Goal: Transaction & Acquisition: Book appointment/travel/reservation

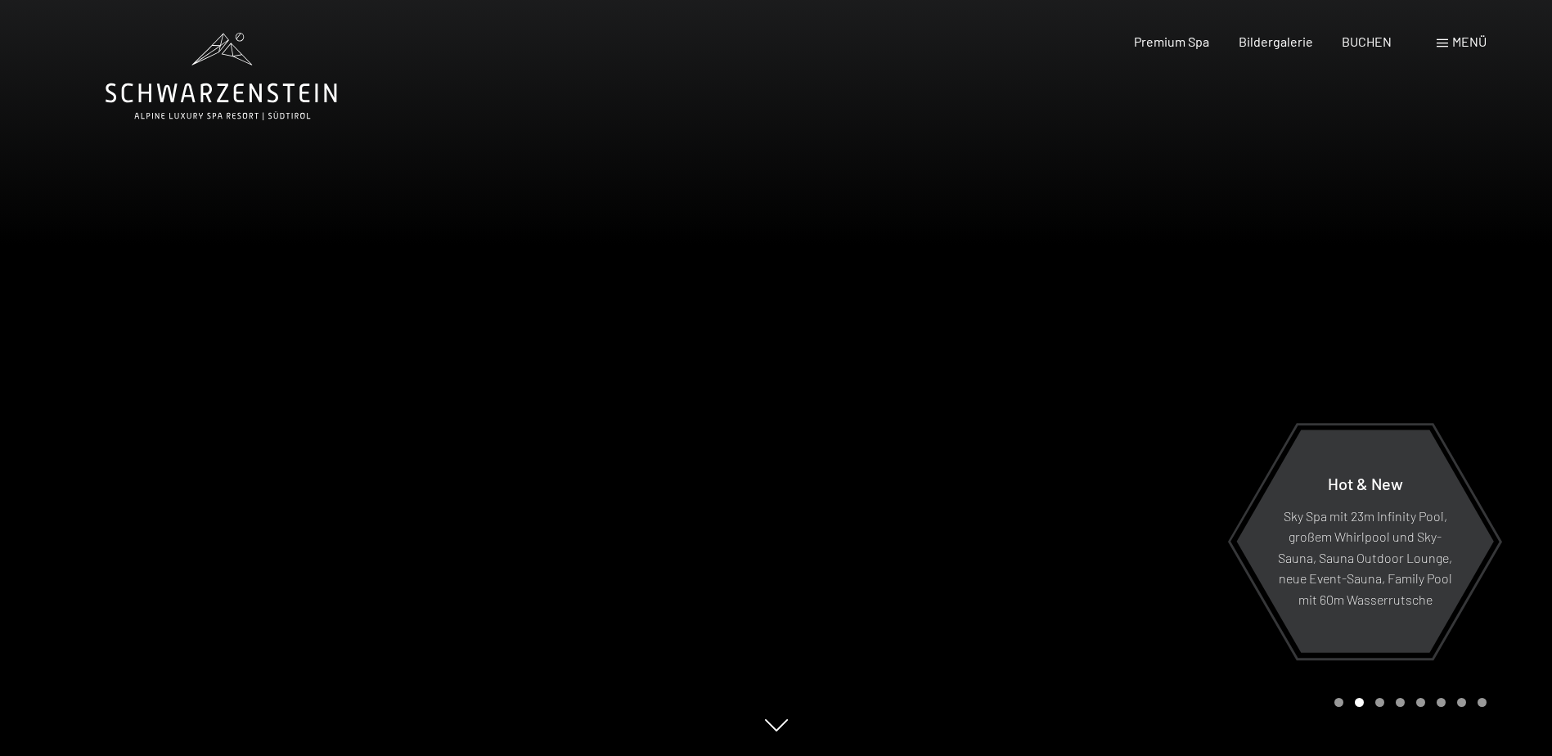
click at [490, 174] on div at bounding box center [388, 378] width 776 height 756
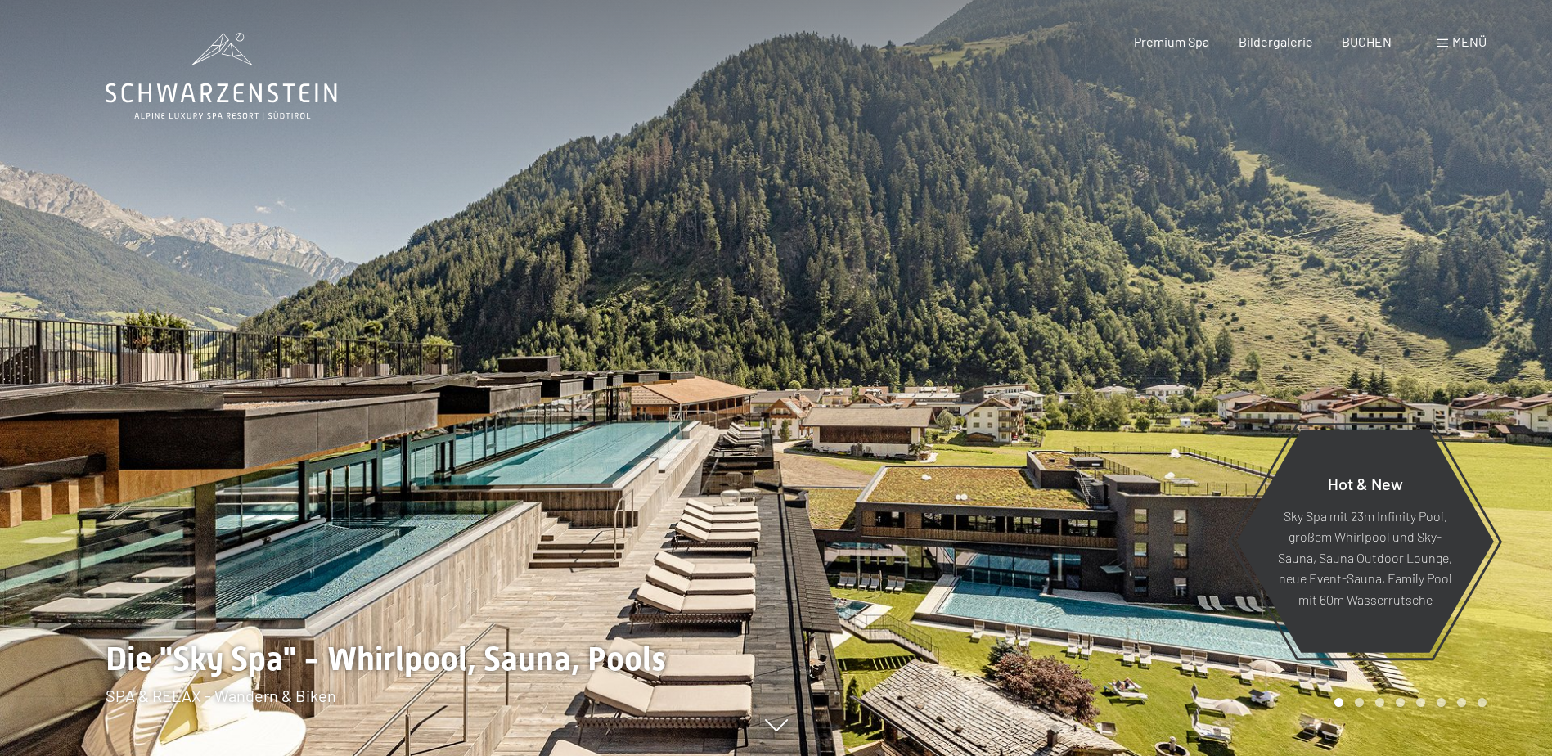
click at [717, 295] on div at bounding box center [388, 378] width 776 height 756
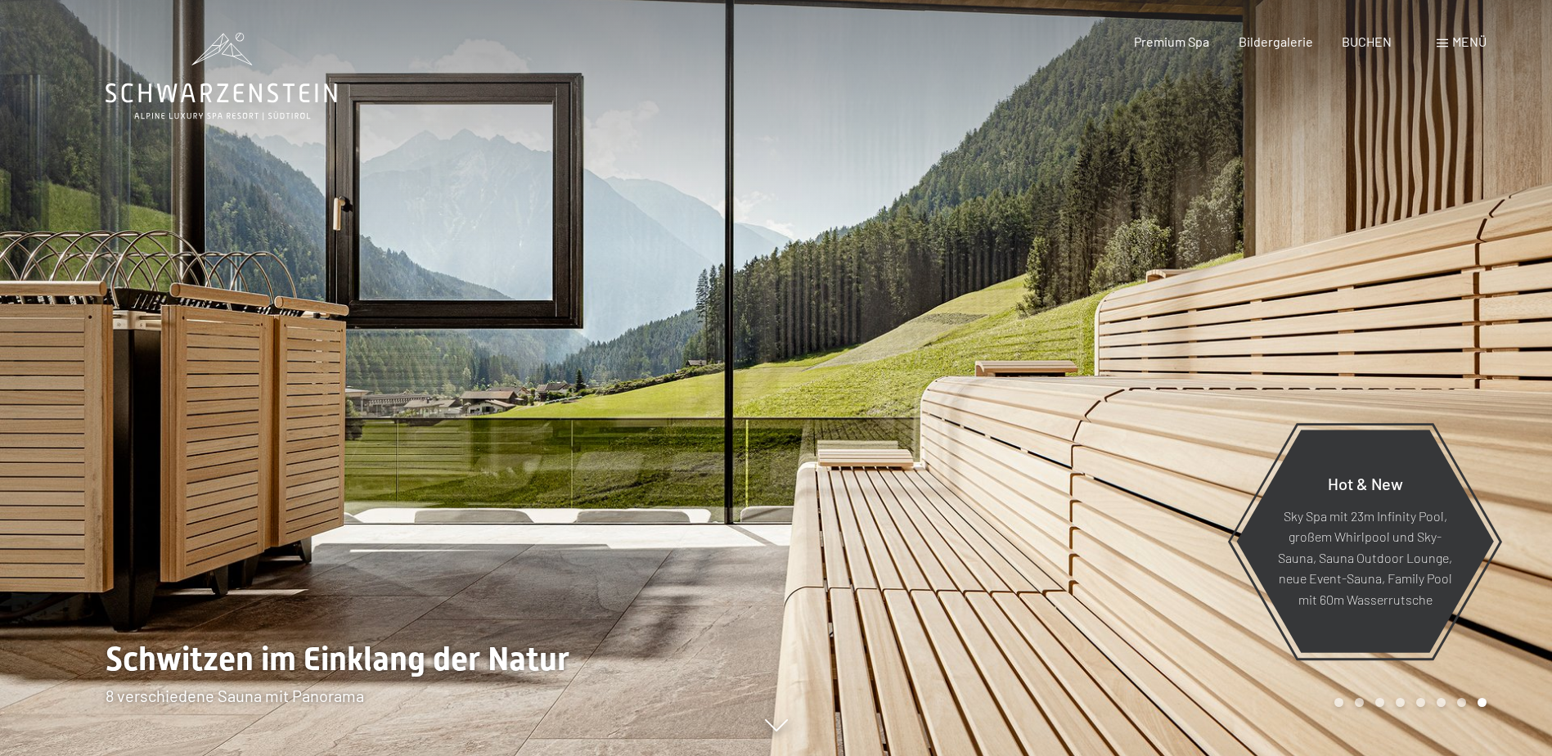
click at [717, 294] on div at bounding box center [388, 378] width 776 height 756
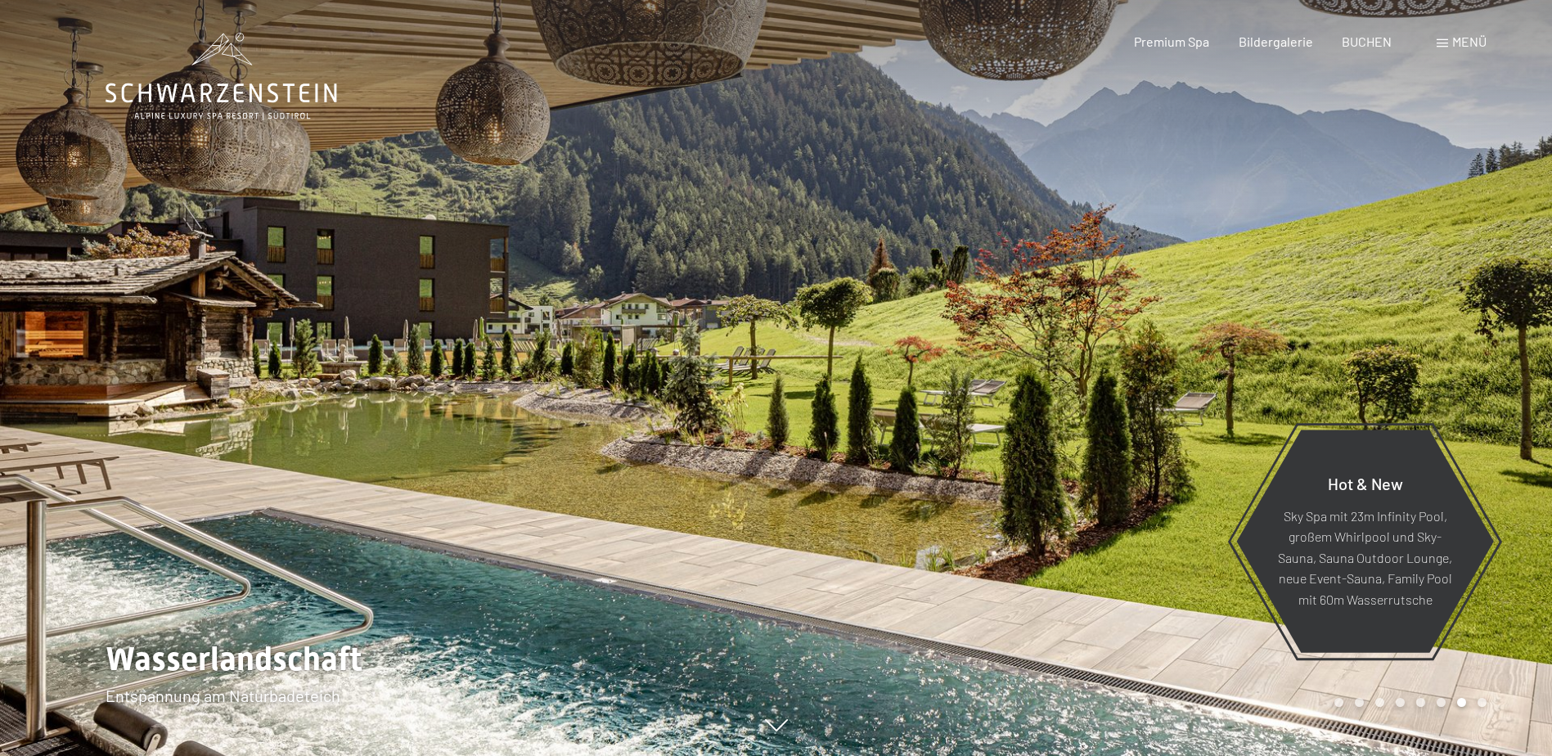
click at [717, 294] on div at bounding box center [388, 378] width 776 height 756
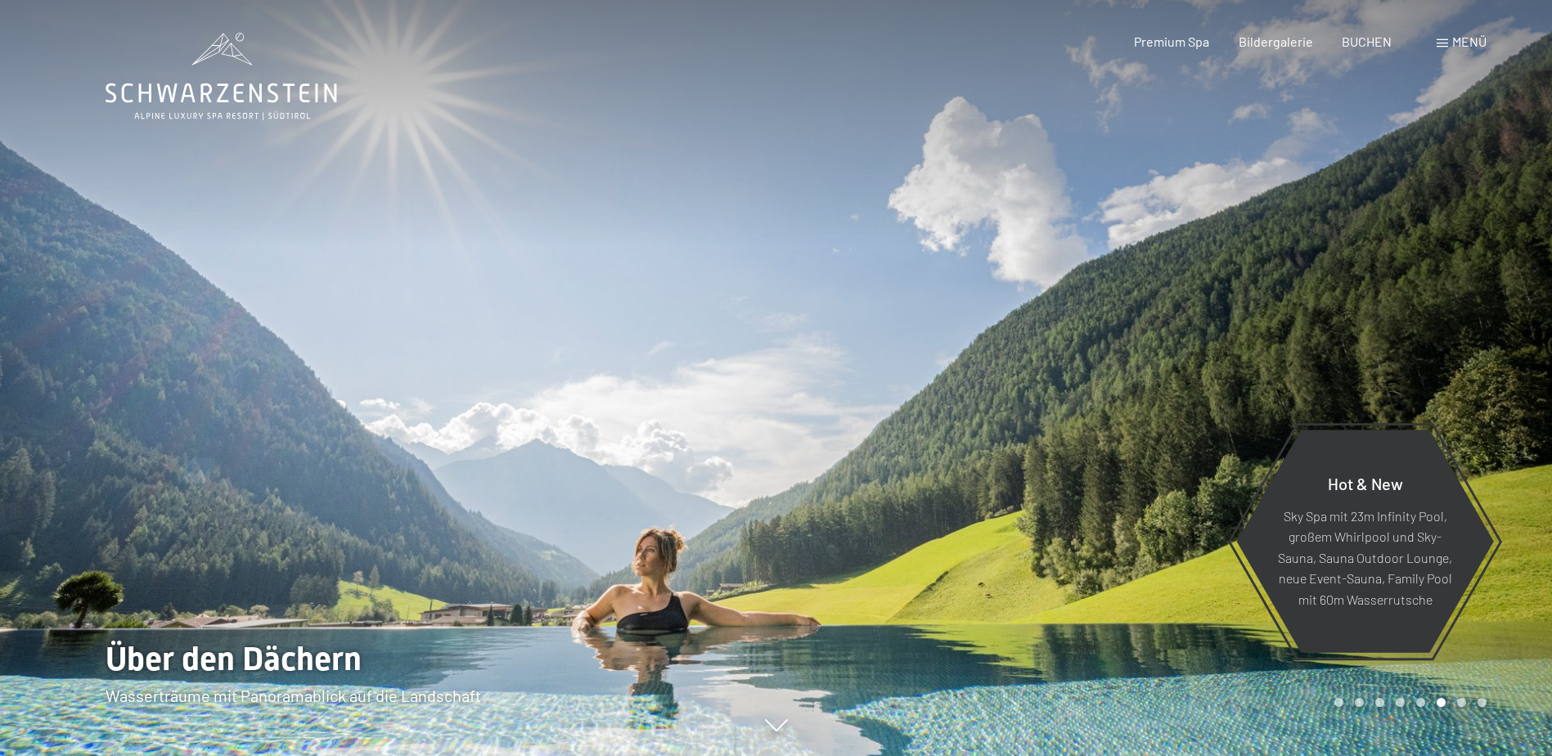
click at [220, 89] on icon at bounding box center [222, 77] width 232 height 88
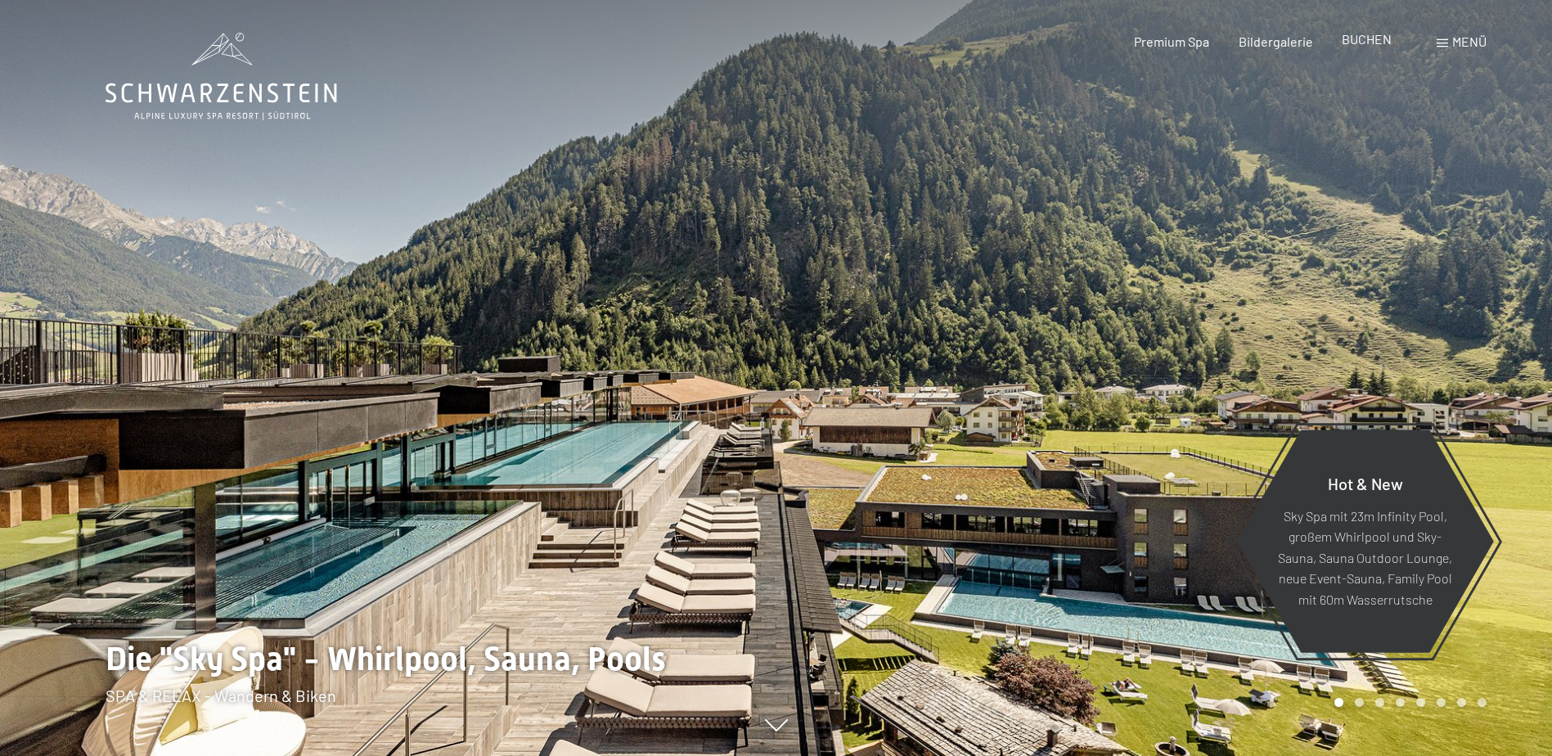
click at [1364, 41] on span "BUCHEN" at bounding box center [1367, 39] width 50 height 16
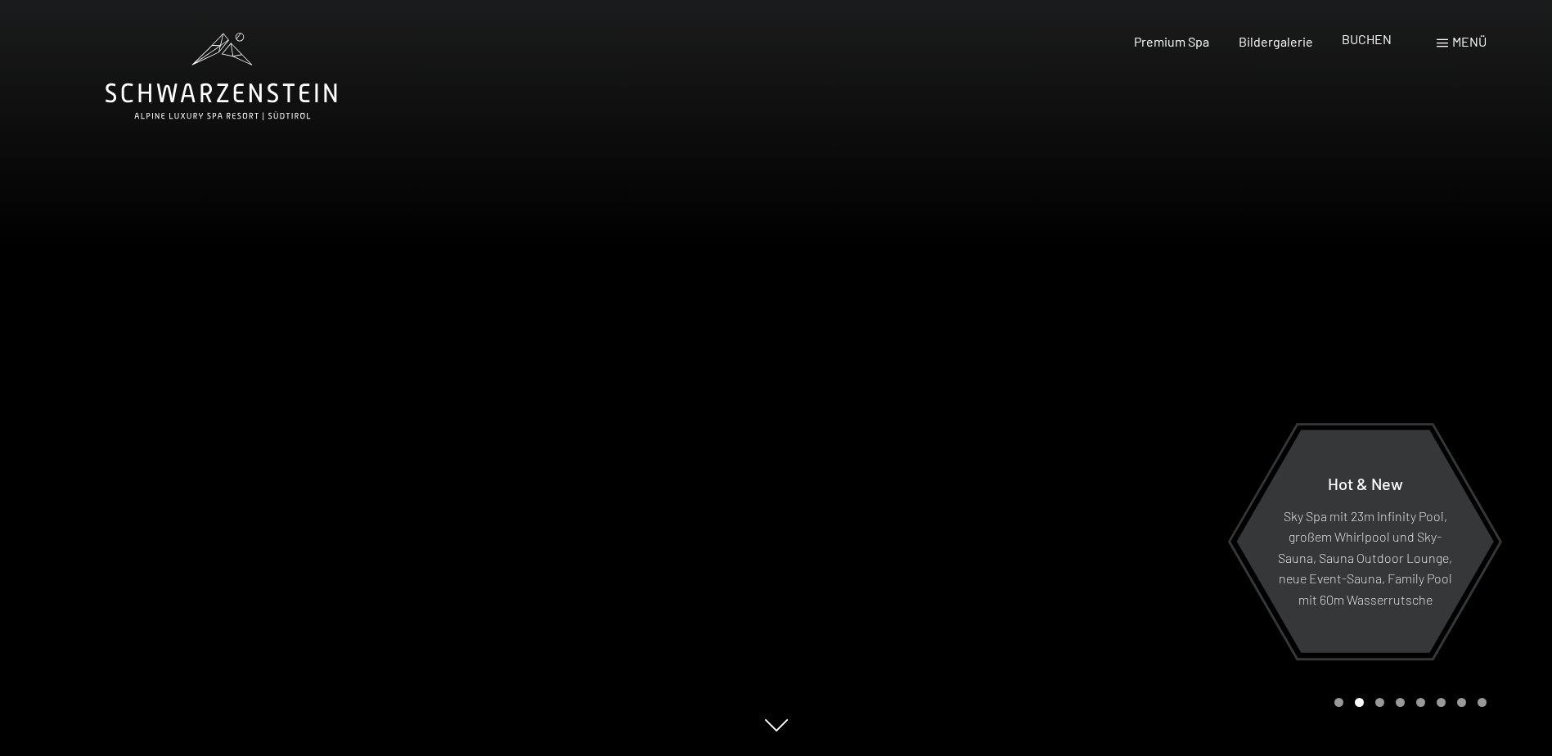
click at [1356, 39] on span "BUCHEN" at bounding box center [1367, 39] width 50 height 16
click at [1358, 39] on span "BUCHEN" at bounding box center [1367, 39] width 50 height 16
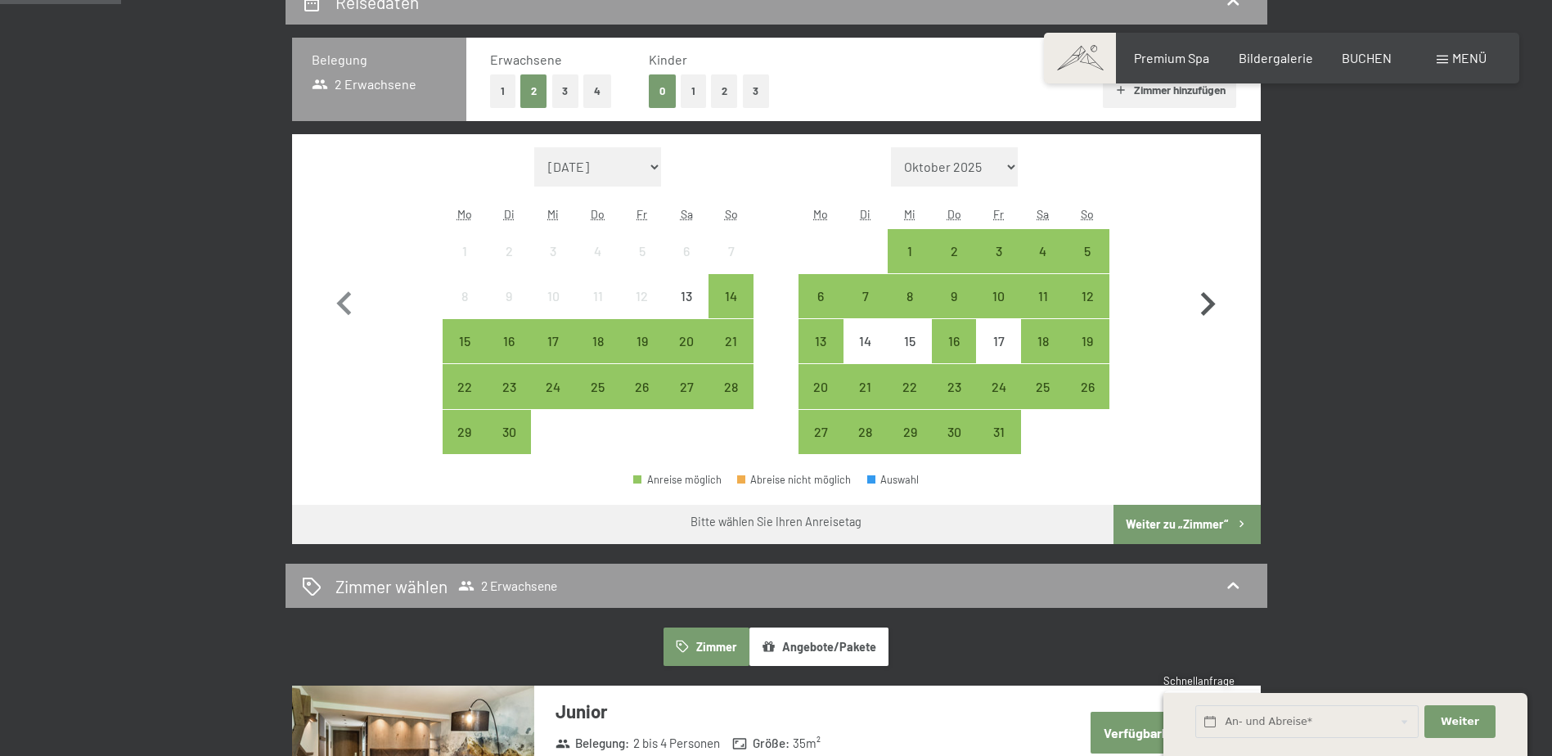
scroll to position [409, 0]
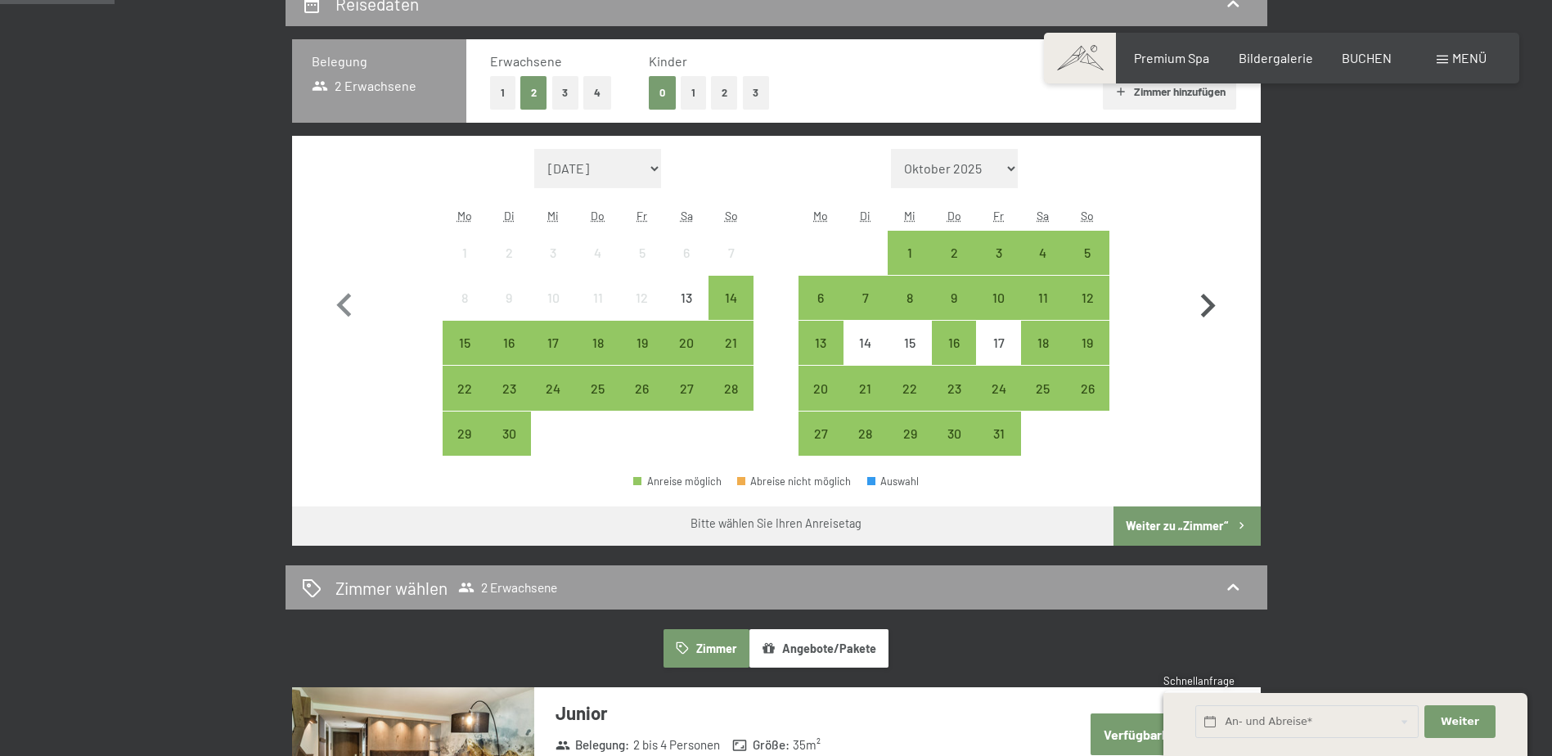
click at [1195, 299] on icon "button" at bounding box center [1207, 305] width 47 height 47
select select "[DATE]"
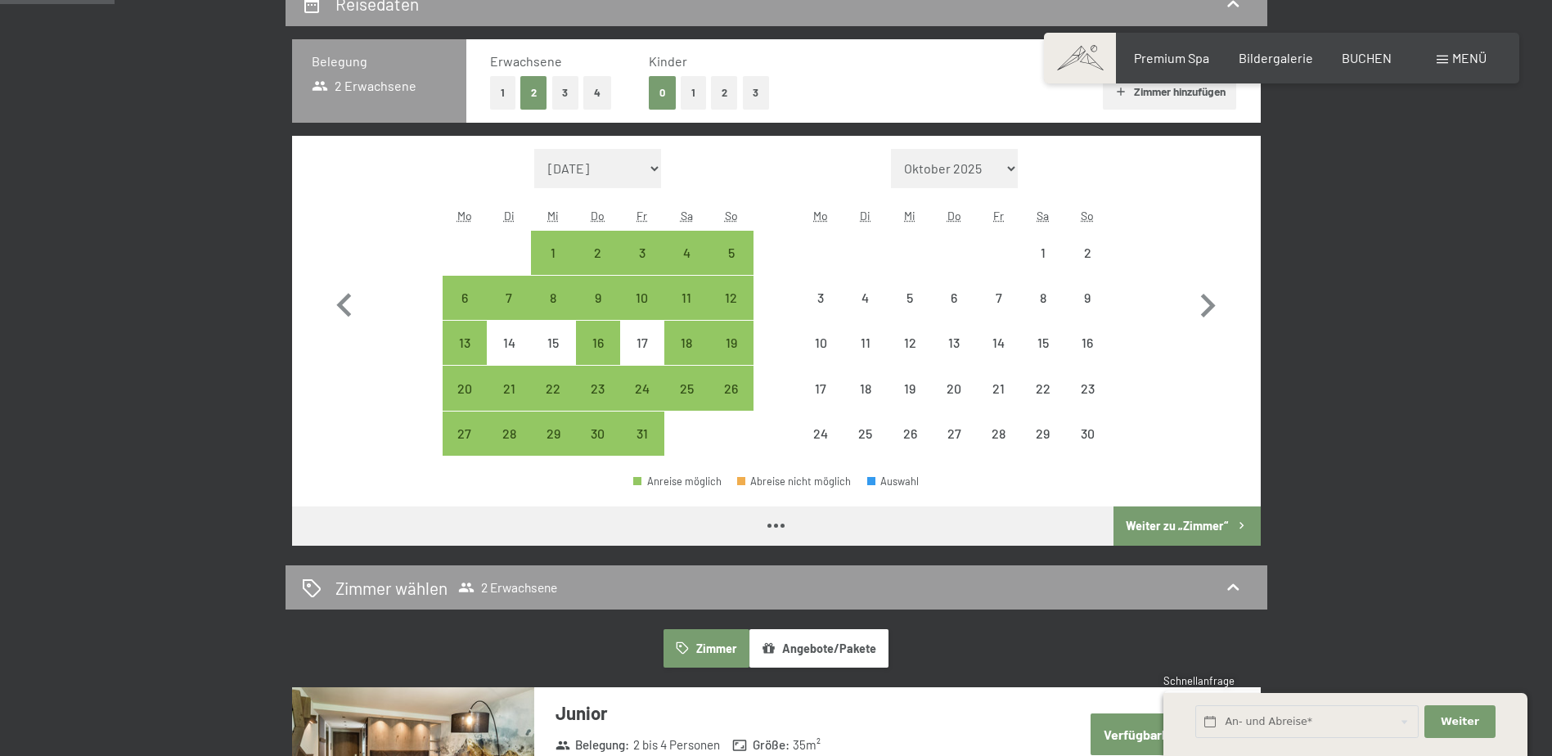
select select "[DATE]"
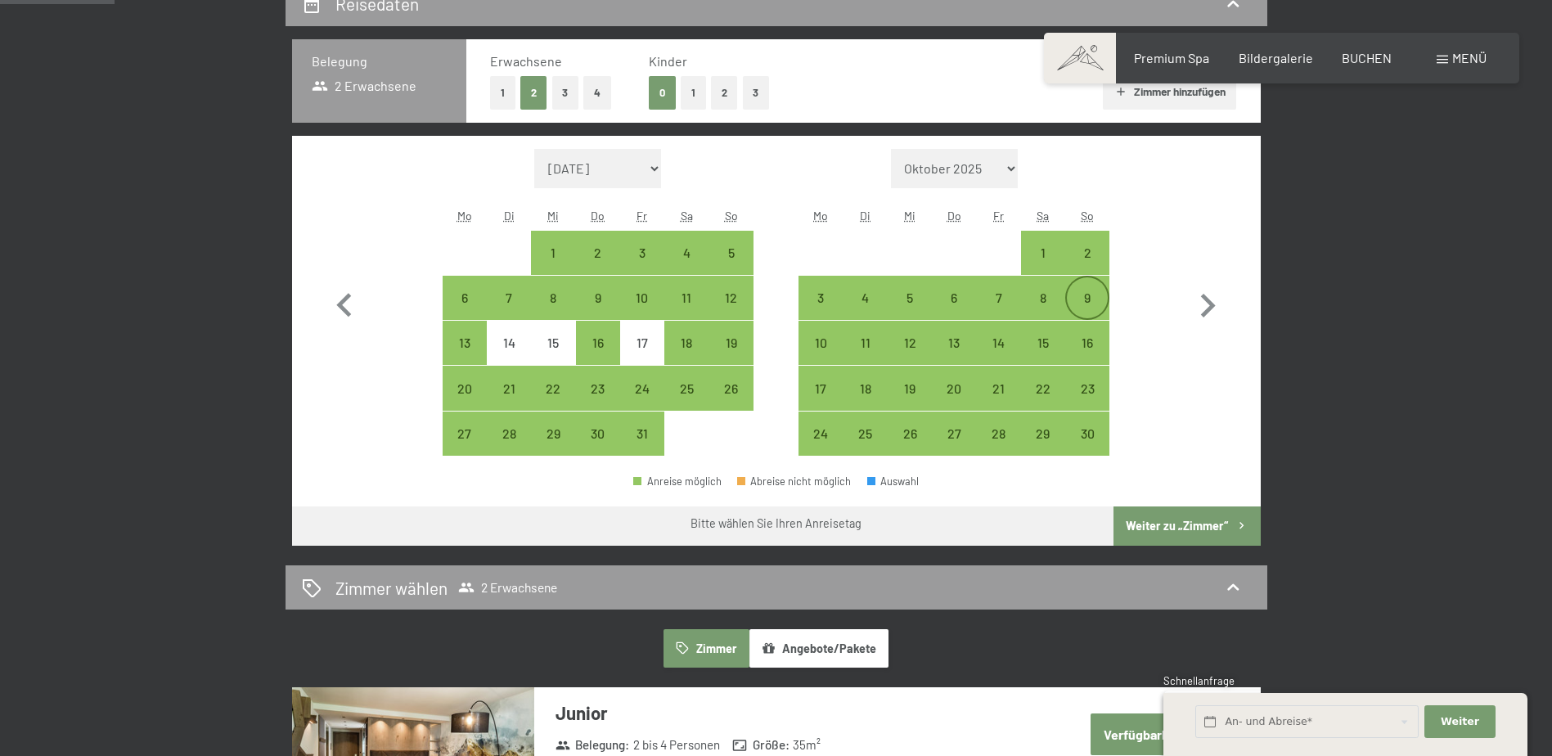
click at [1088, 299] on div "9" at bounding box center [1087, 311] width 41 height 41
select select "[DATE]"
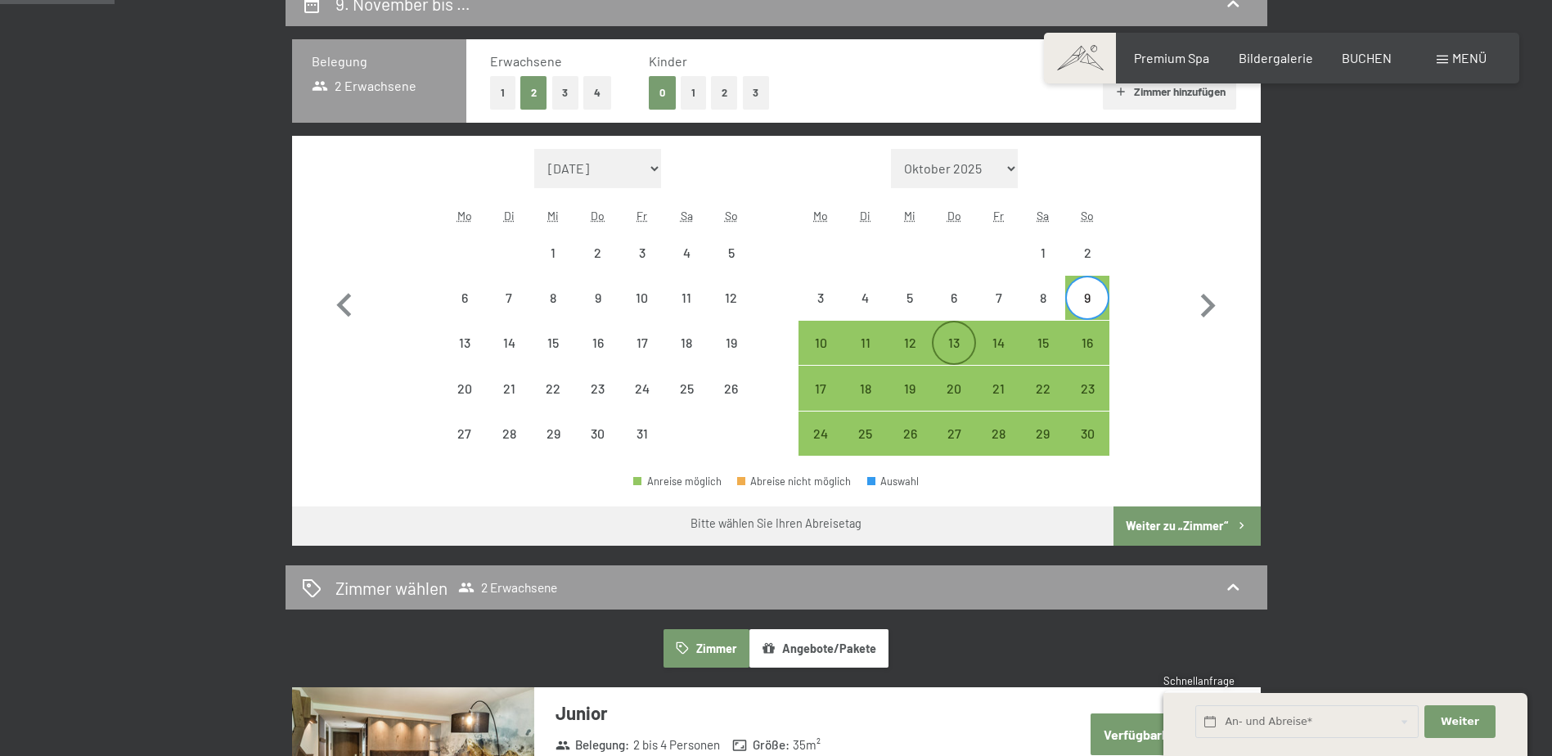
click at [964, 344] on div "13" at bounding box center [953, 356] width 41 height 41
select select "[DATE]"
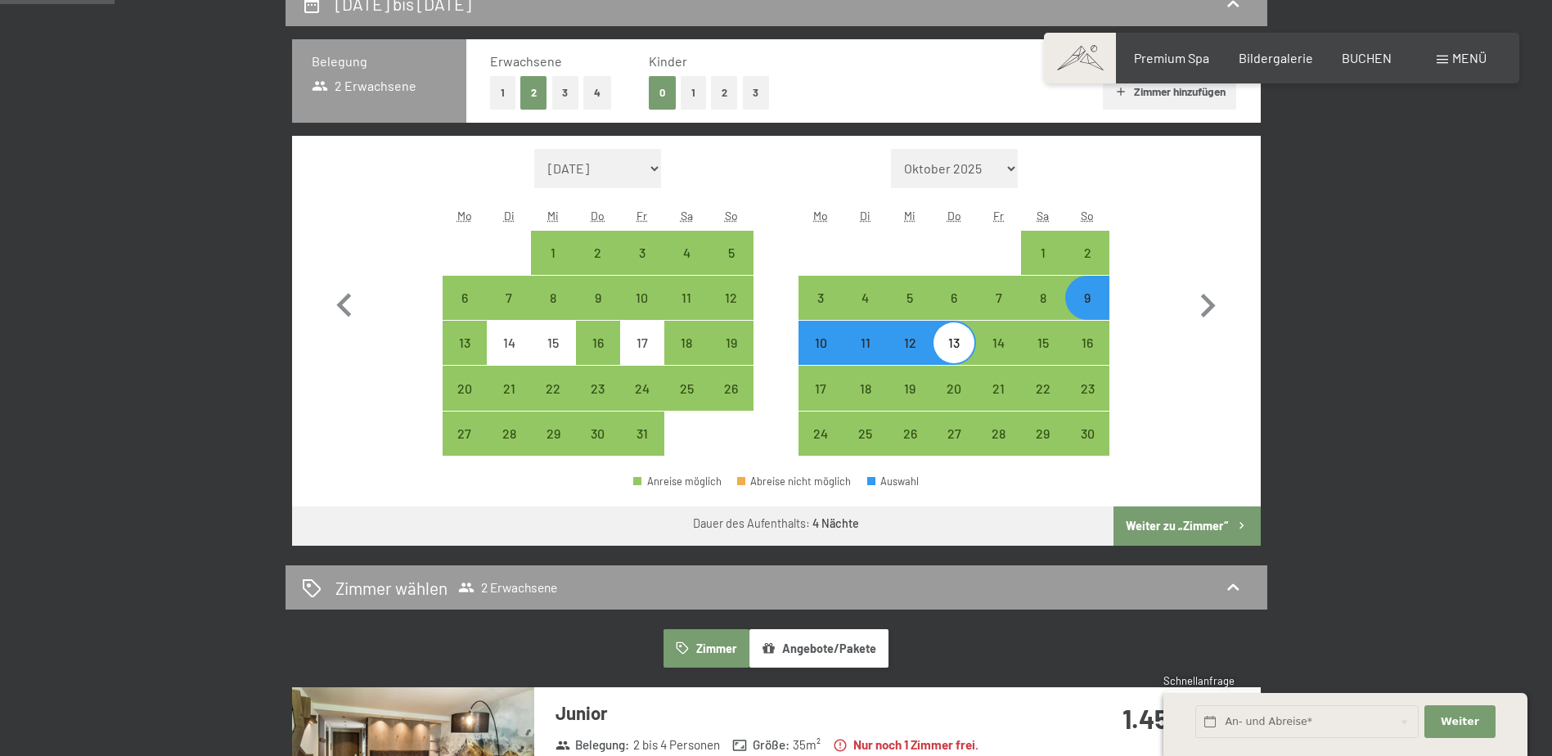
click at [1198, 528] on button "Weiter zu „Zimmer“" at bounding box center [1186, 525] width 146 height 39
select select "2025-10-01"
select select "2025-11-01"
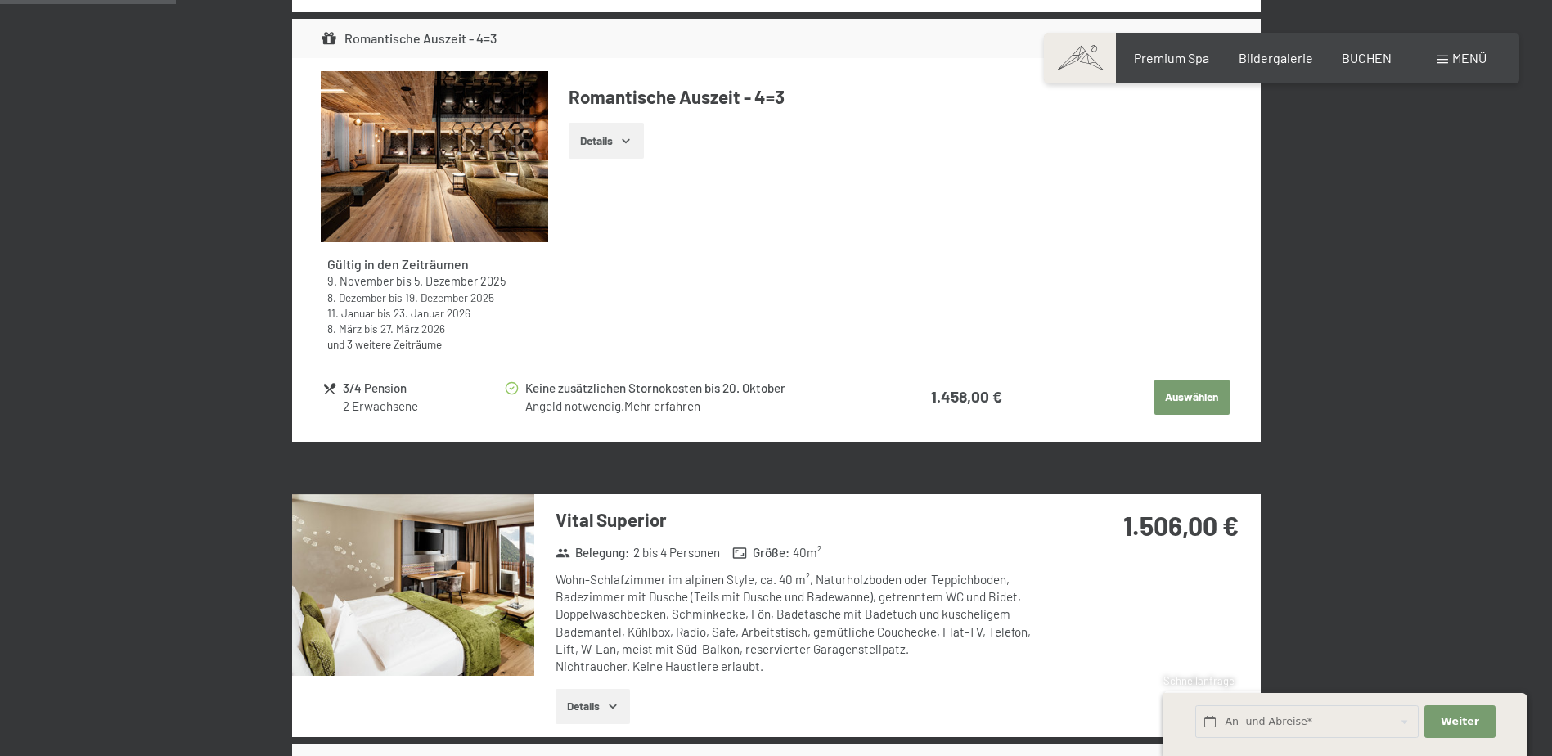
scroll to position [799, 0]
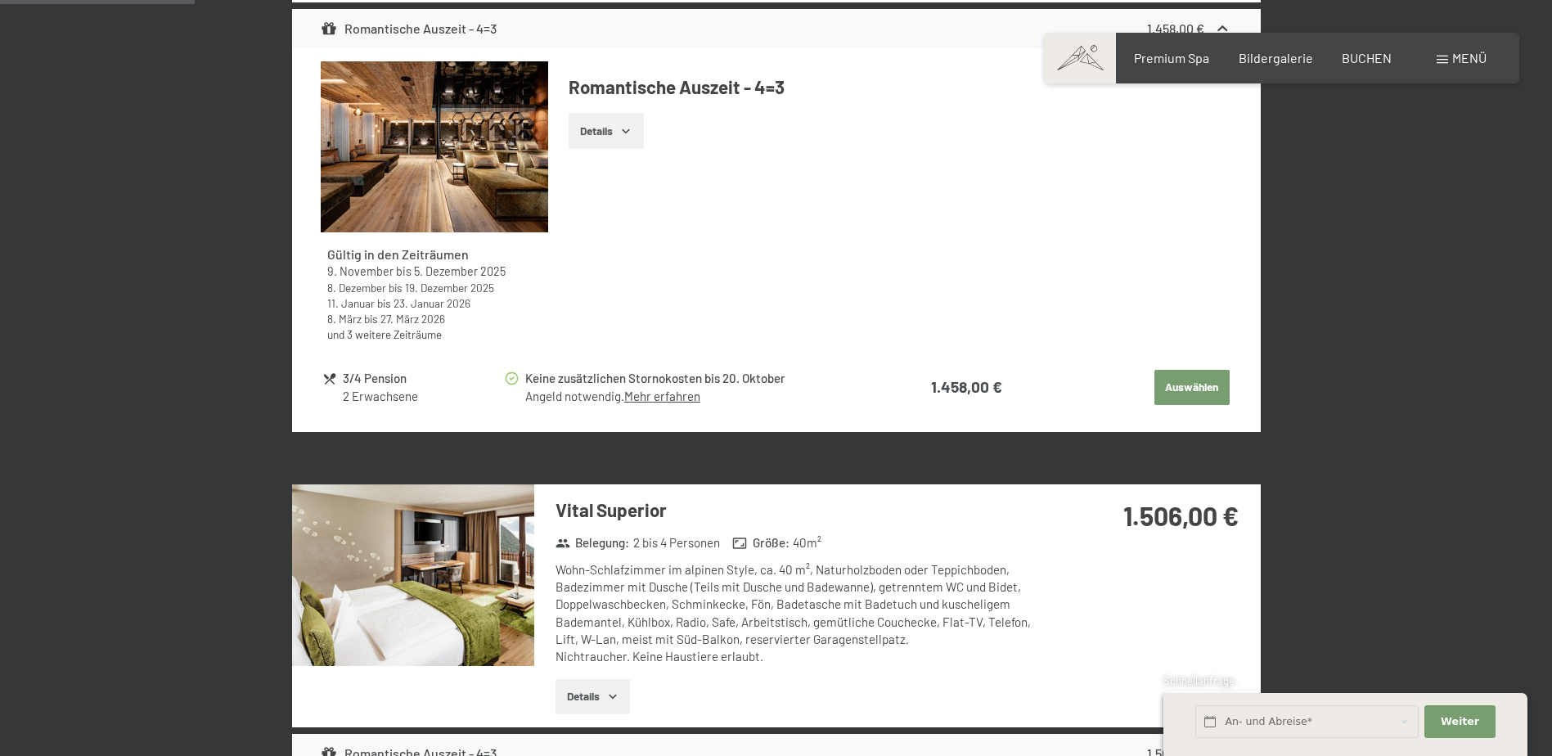
click at [1191, 381] on button "Auswählen" at bounding box center [1191, 388] width 75 height 36
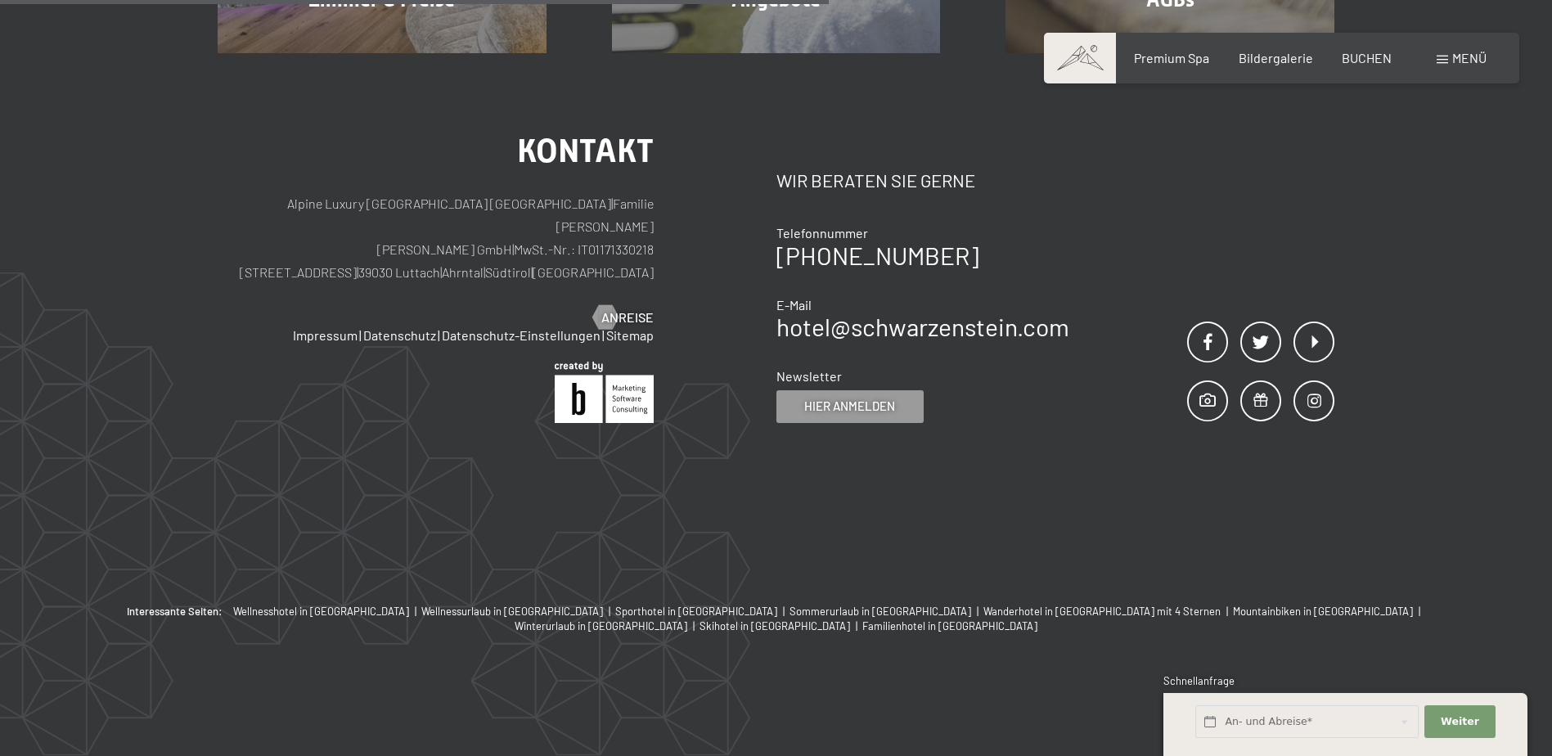
scroll to position [390, 0]
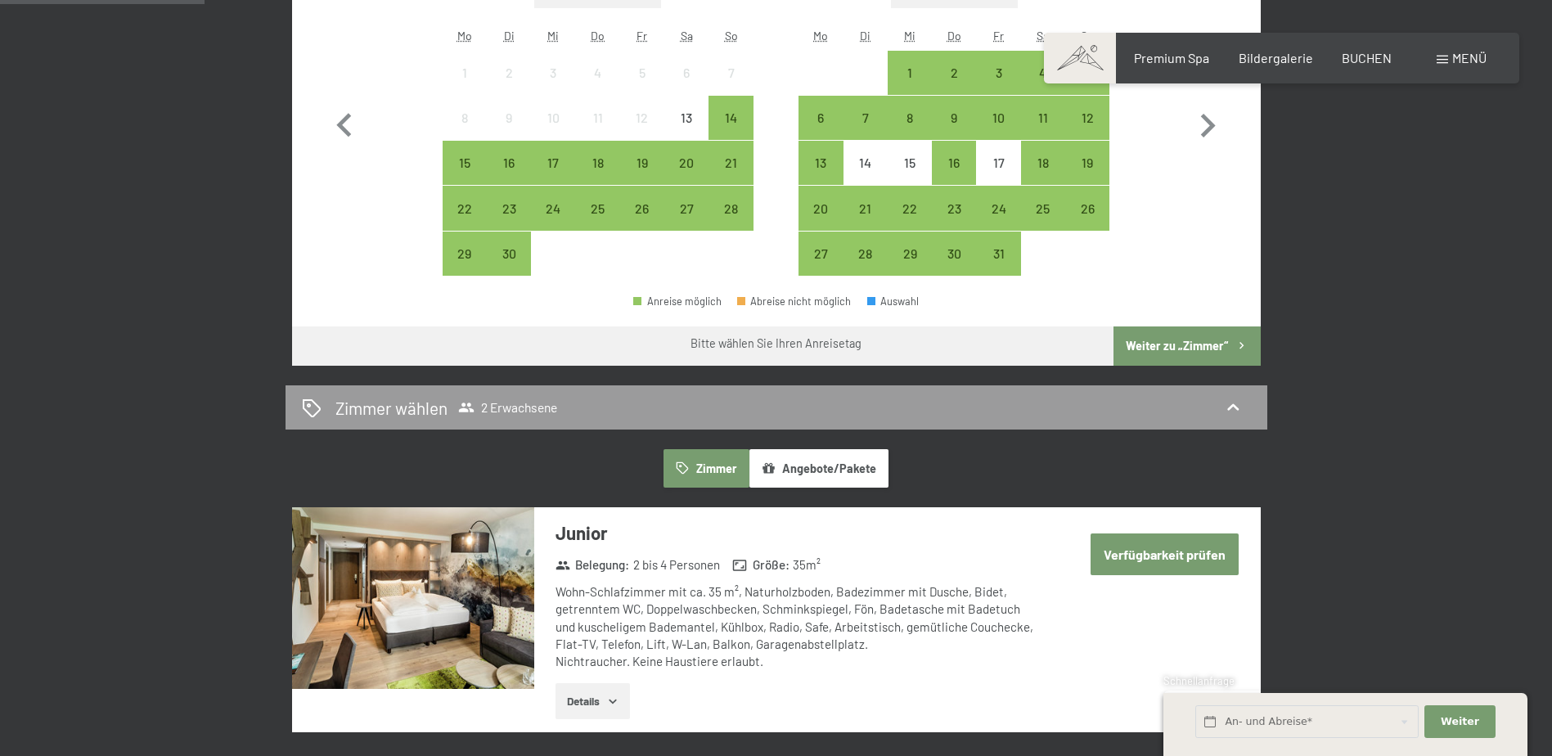
scroll to position [491, 0]
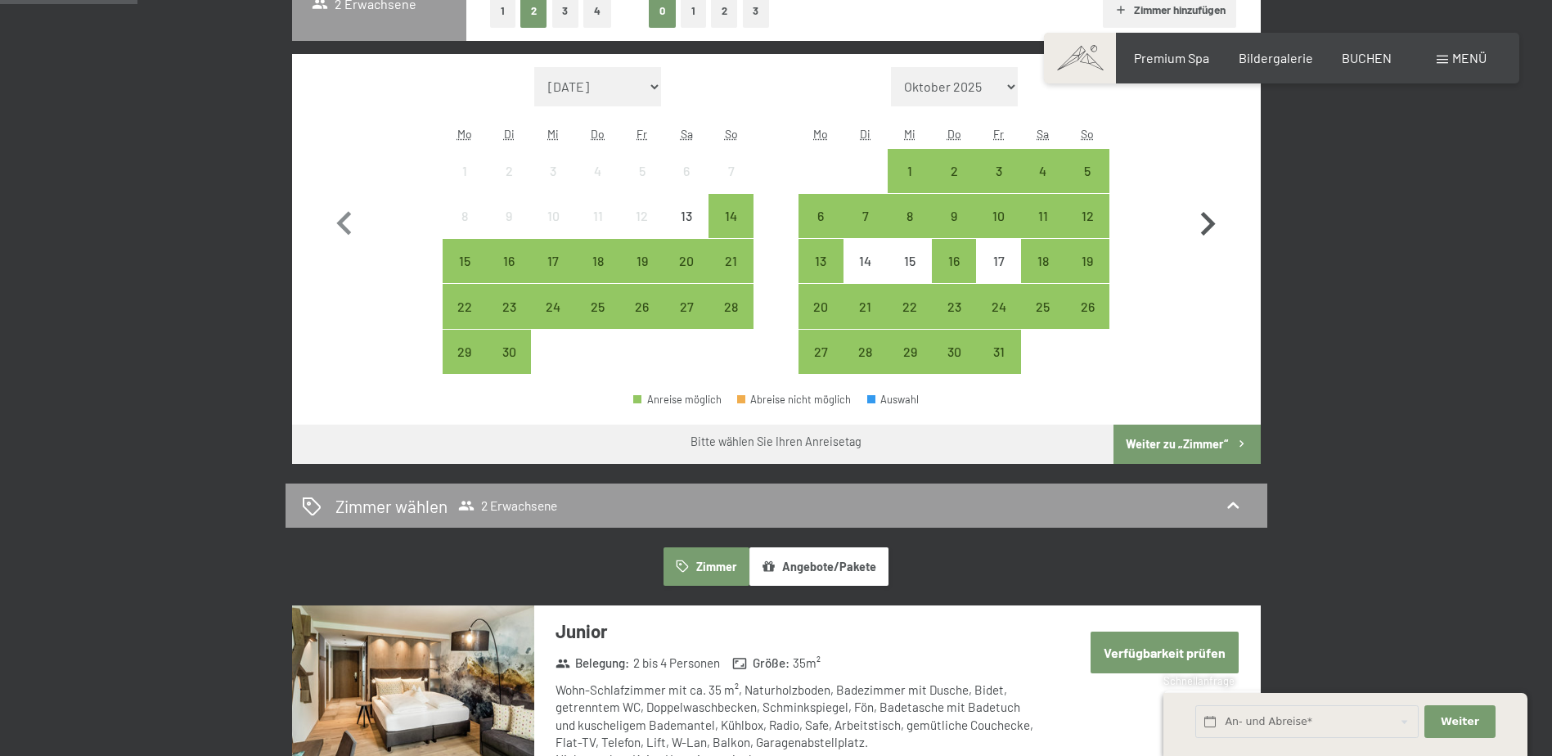
click at [1207, 215] on icon "button" at bounding box center [1207, 223] width 47 height 47
select select "[DATE]"
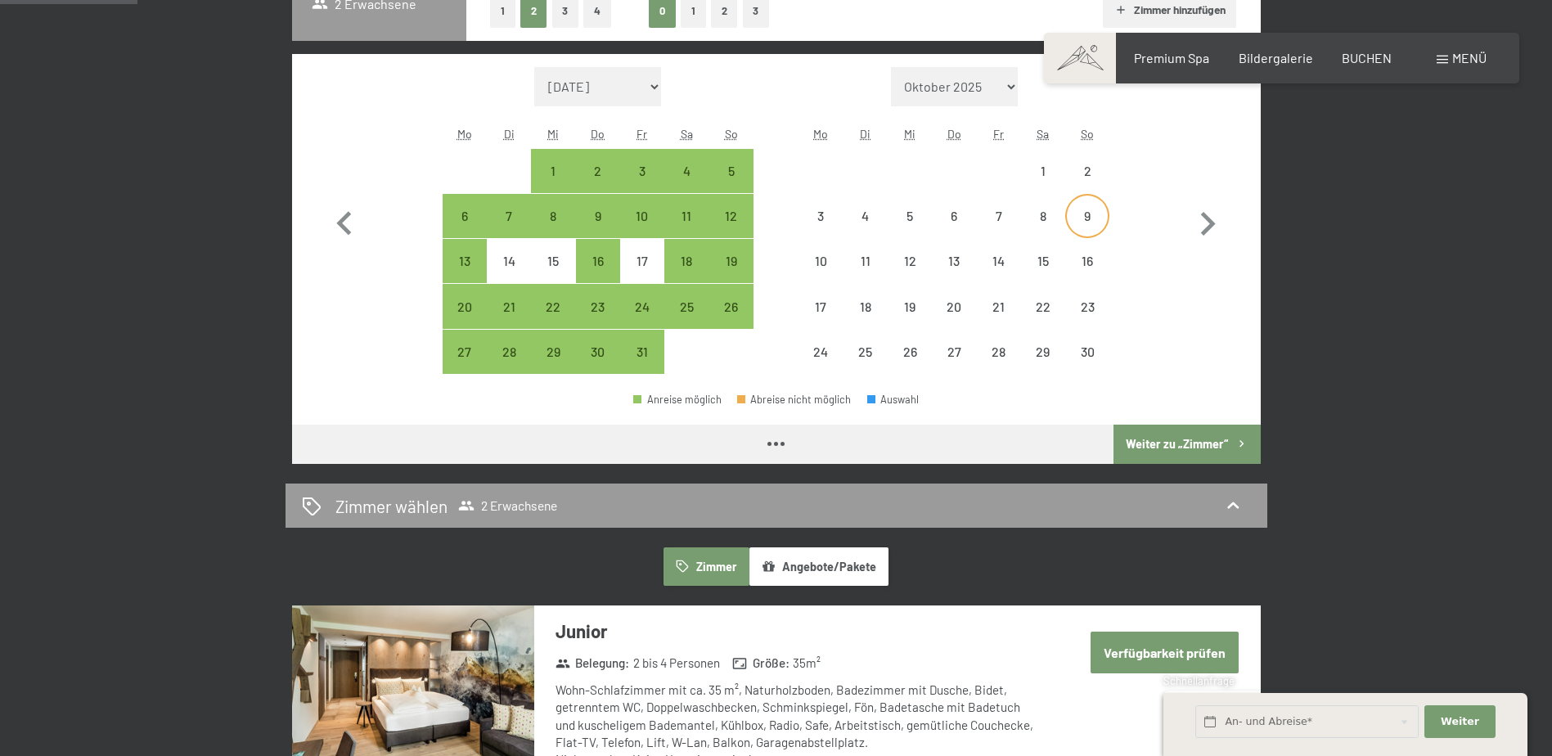
select select "[DATE]"
select select "2025-11-01"
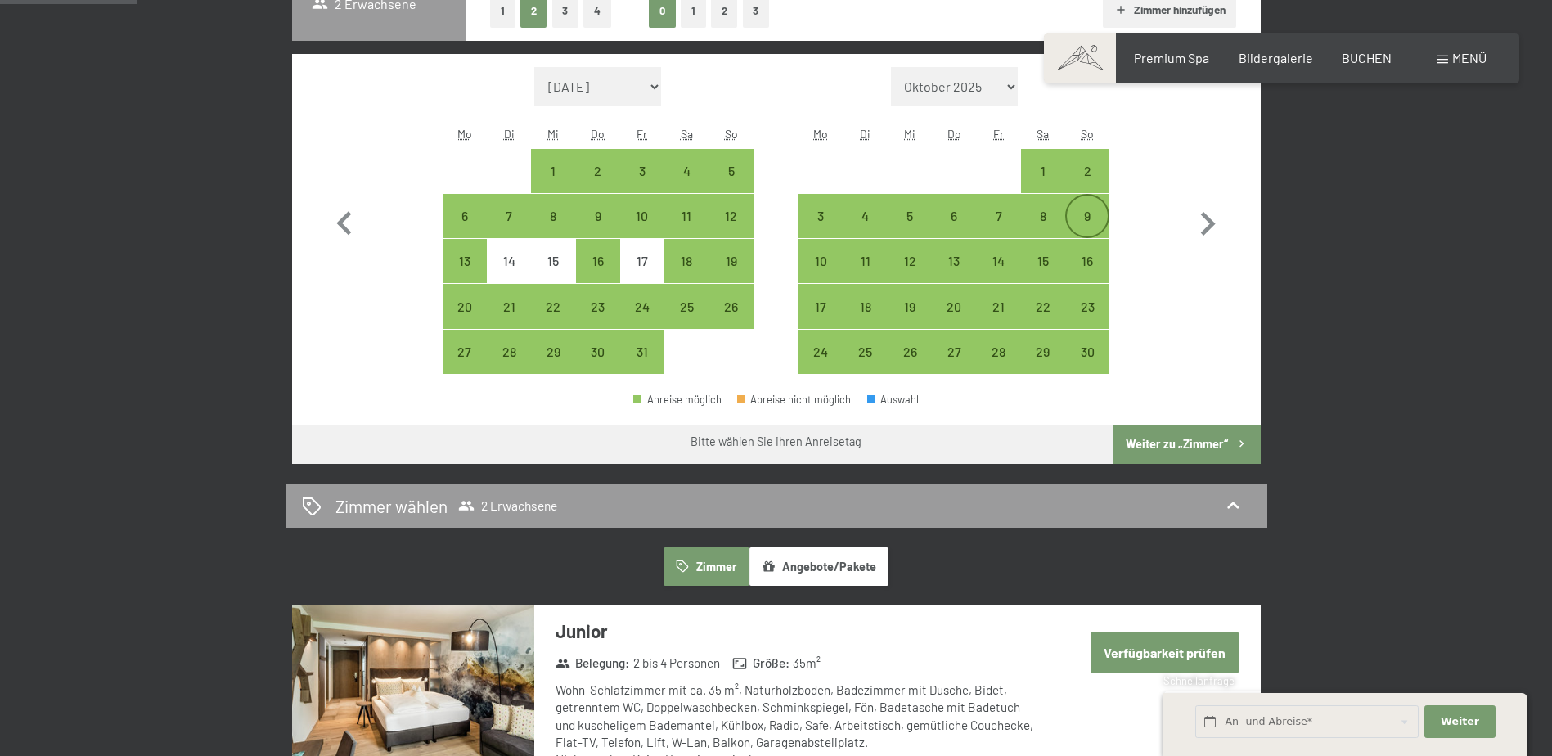
click at [1084, 218] on div "9" at bounding box center [1087, 229] width 41 height 41
select select "2025-10-01"
select select "2025-11-01"
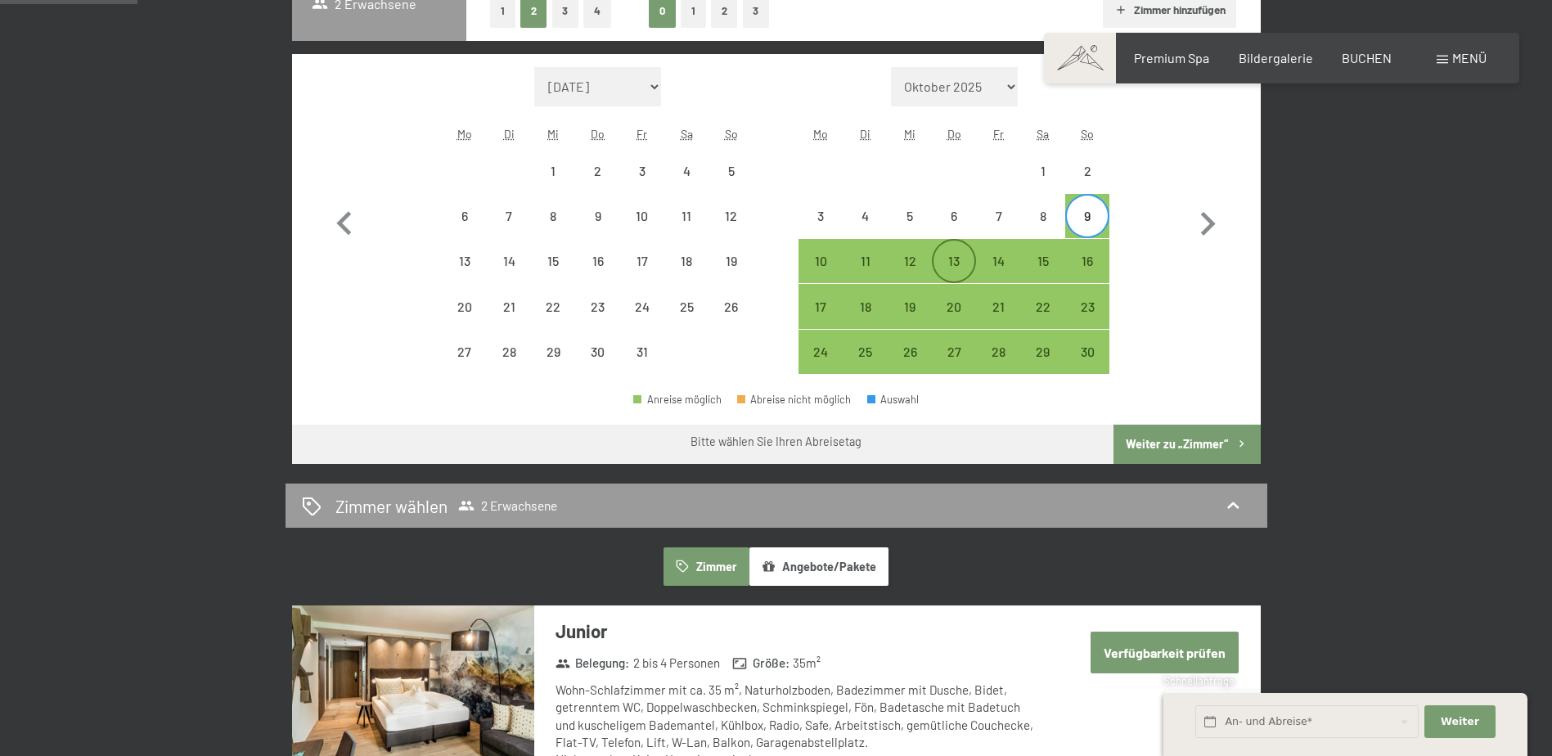
click at [955, 251] on div "13" at bounding box center [953, 261] width 41 height 41
select select "2025-10-01"
select select "2025-11-01"
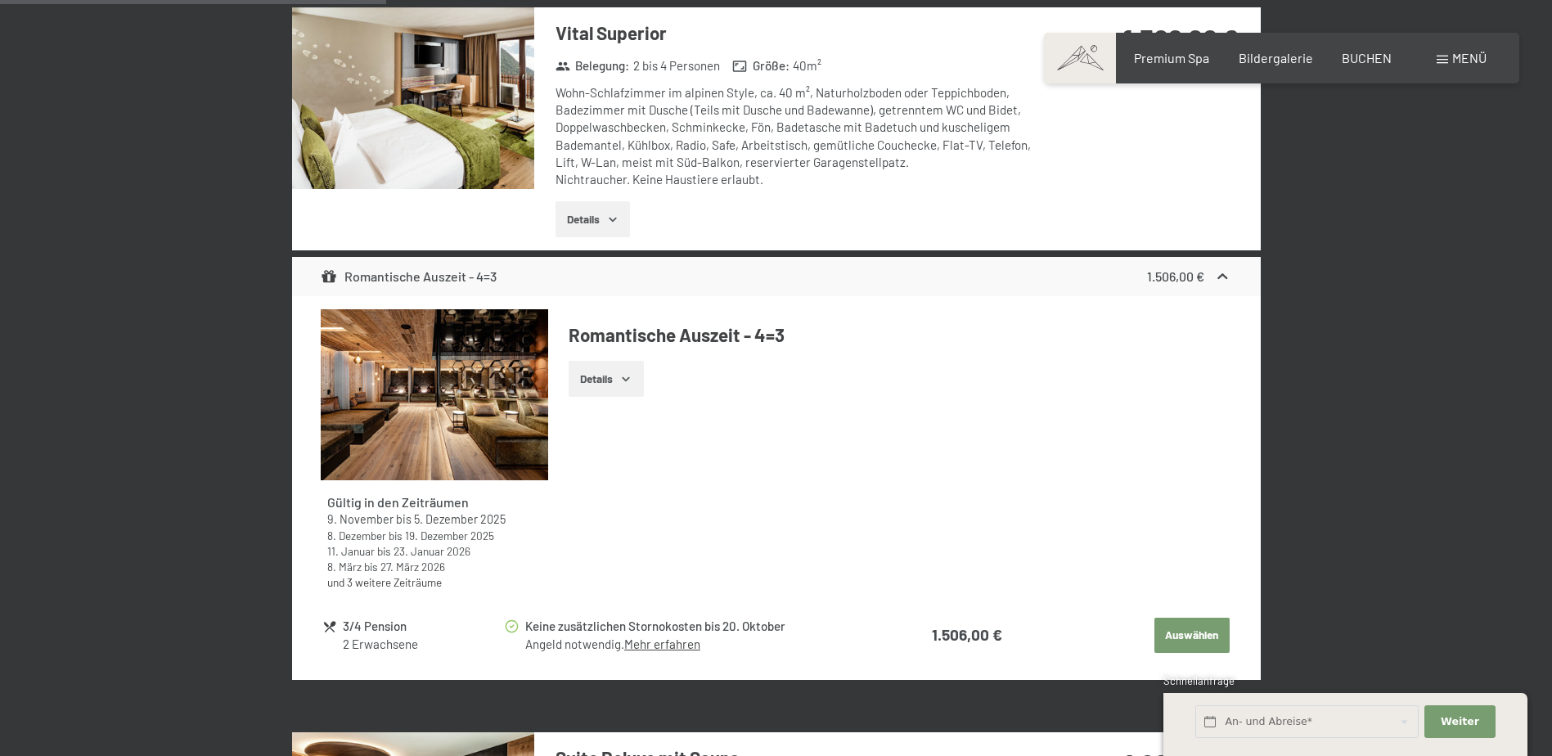
scroll to position [1881, 0]
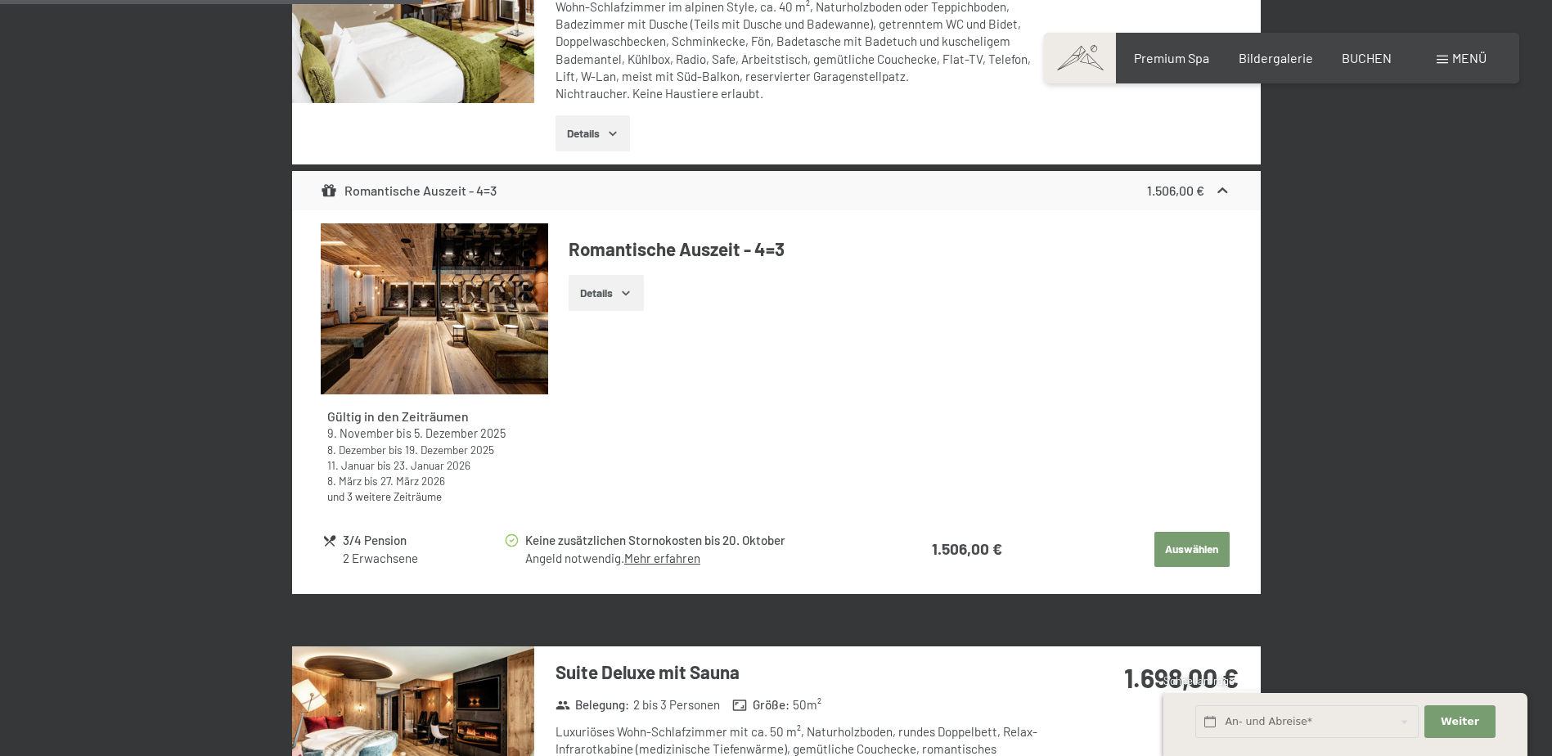
click at [1198, 548] on button "Auswählen" at bounding box center [1191, 550] width 75 height 36
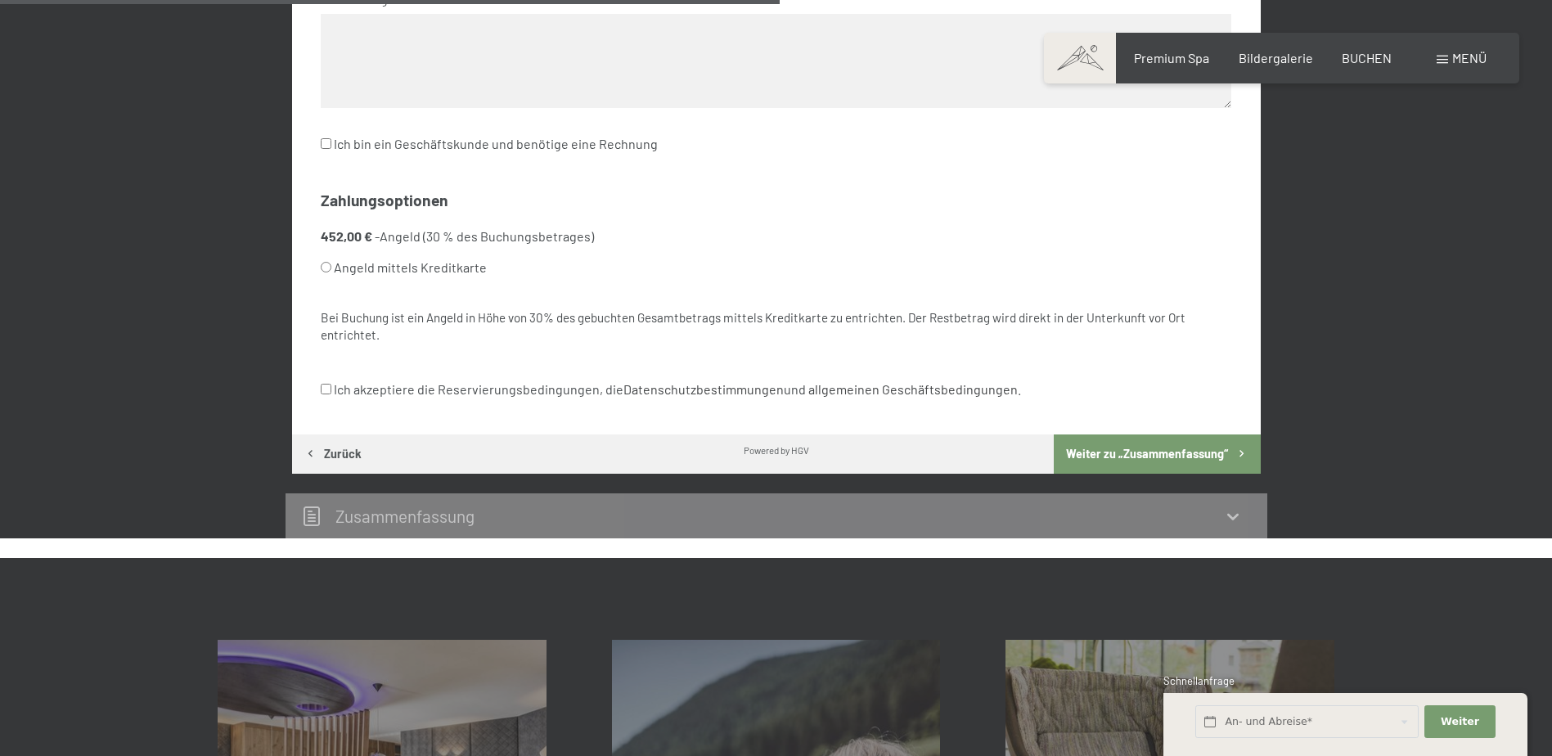
scroll to position [963, 0]
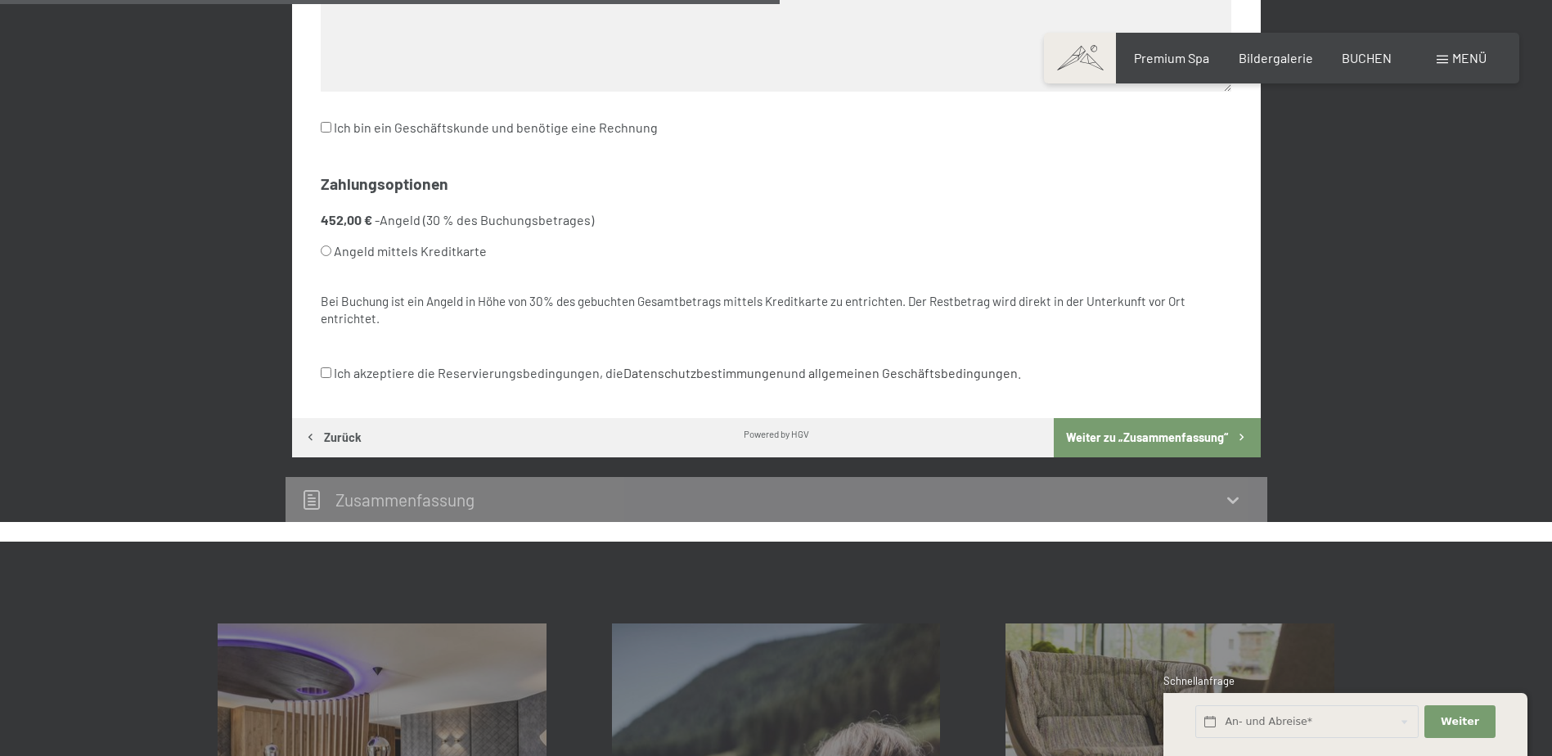
click at [1168, 434] on button "Weiter zu „Zusammen­fassung“" at bounding box center [1157, 437] width 206 height 39
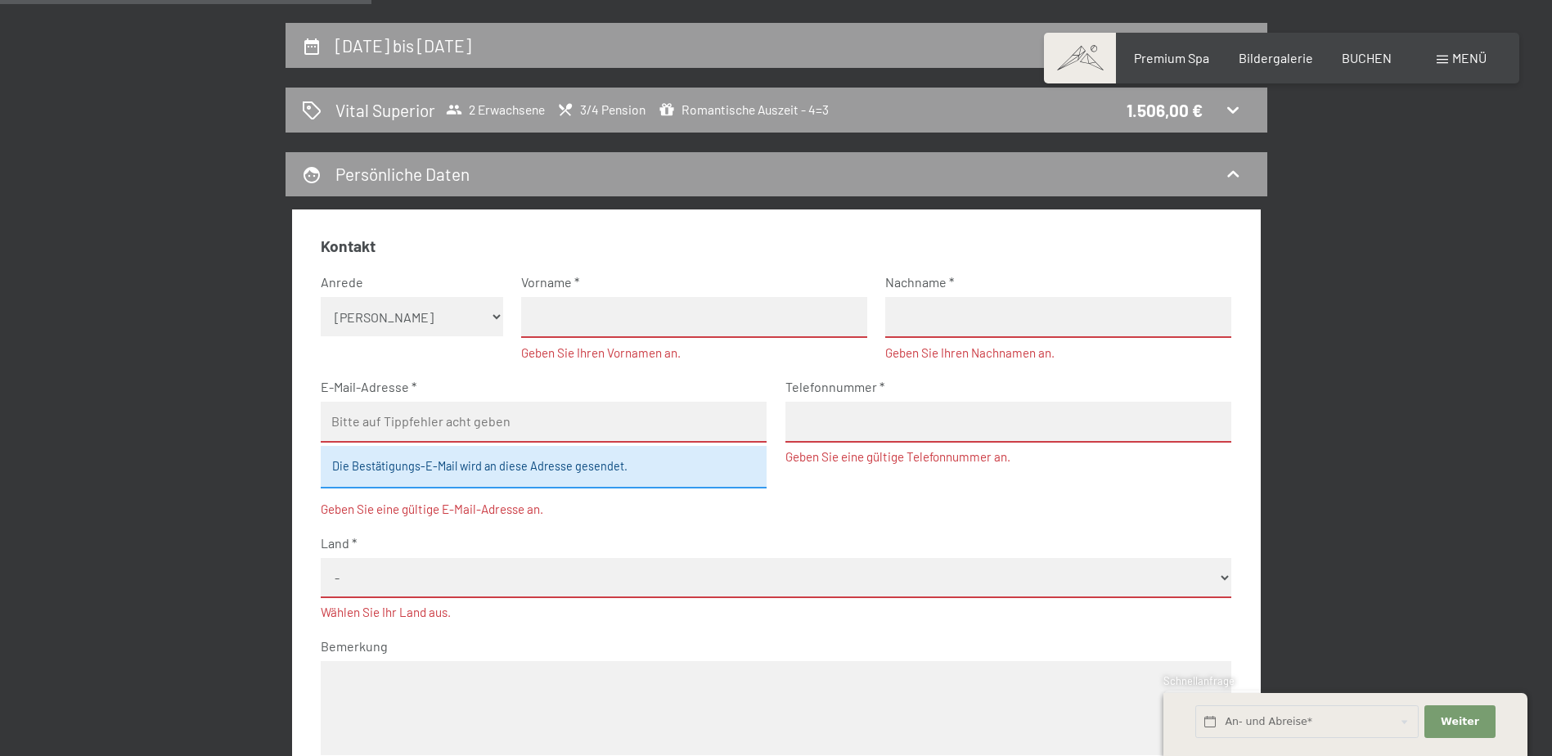
scroll to position [491, 0]
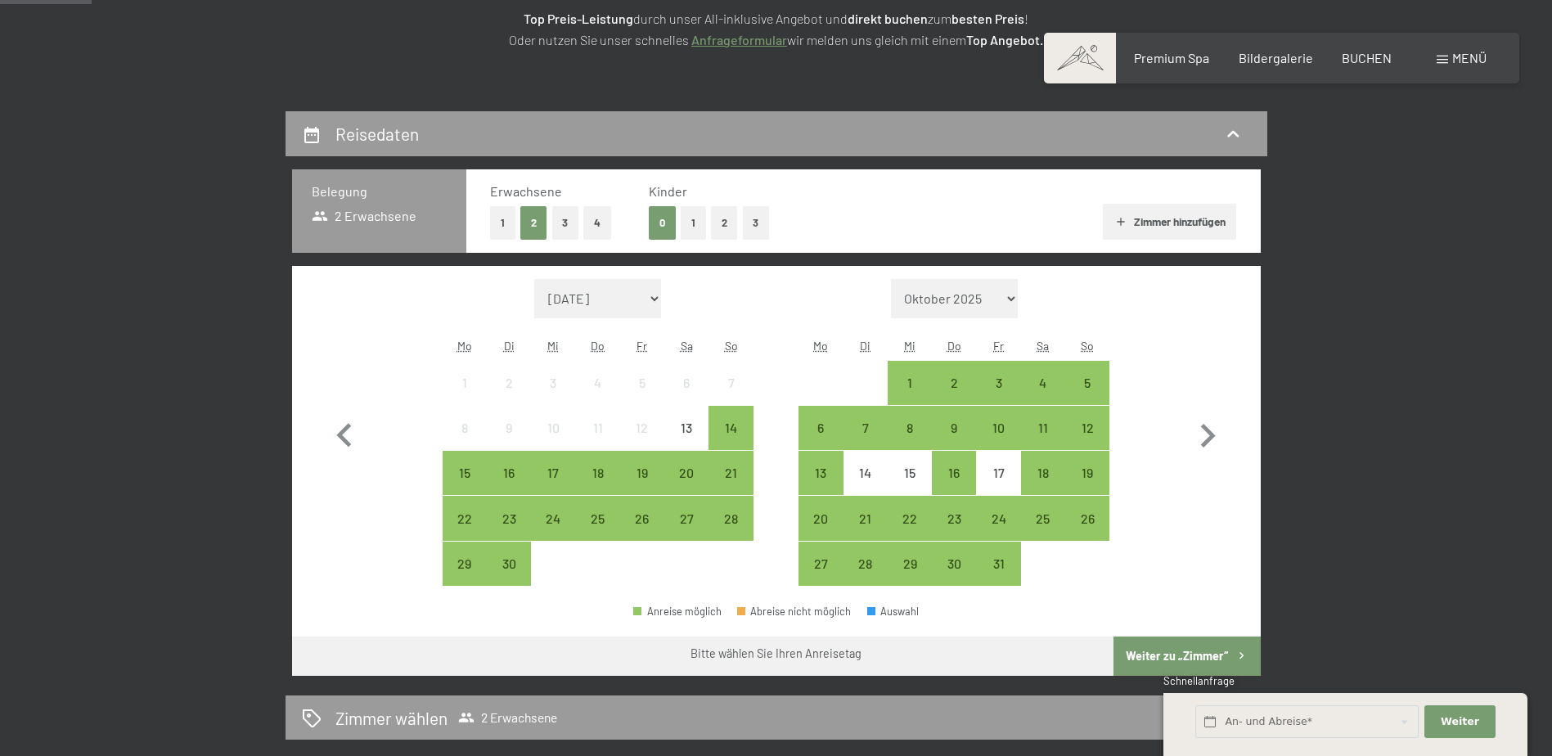
scroll to position [327, 0]
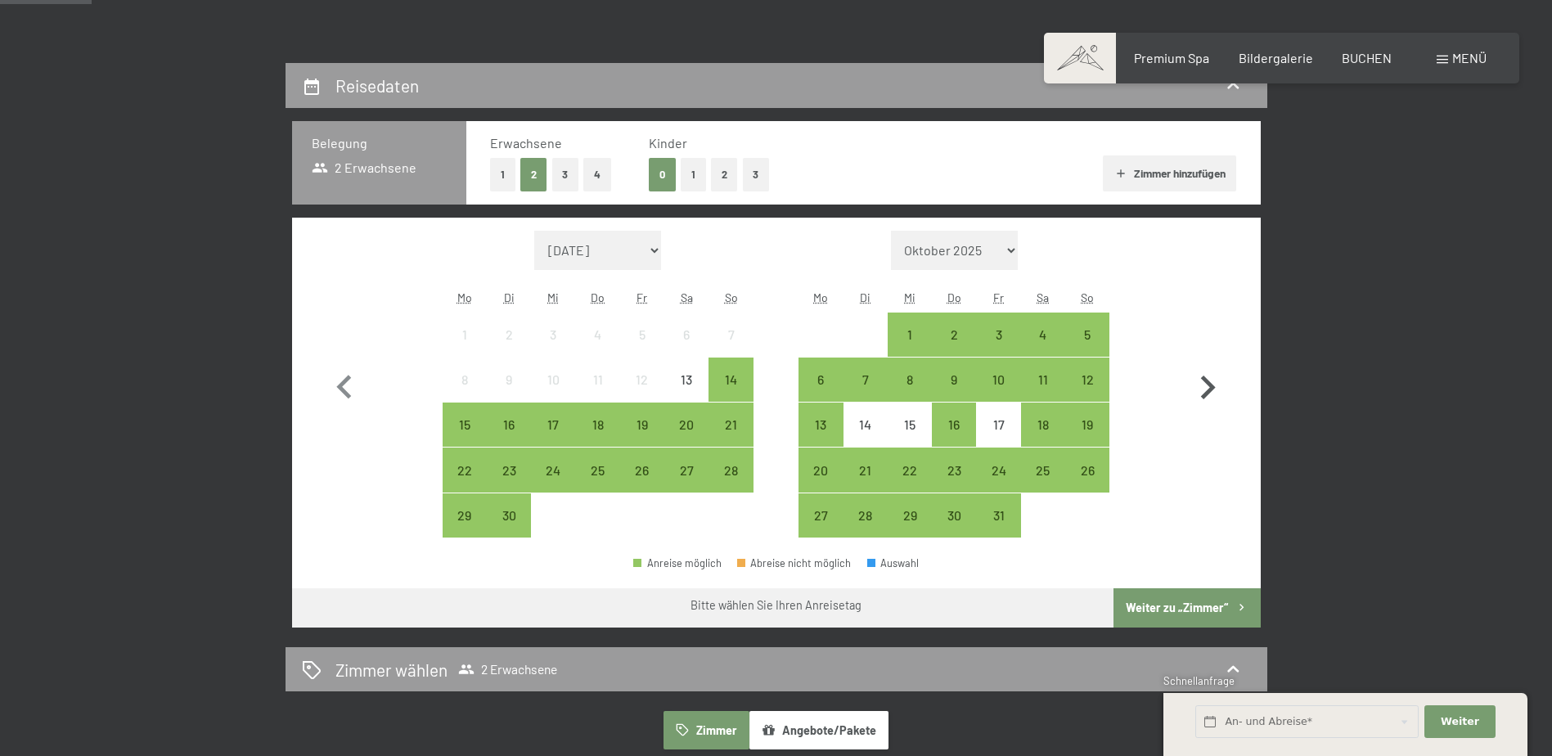
click at [1207, 387] on icon "button" at bounding box center [1207, 387] width 47 height 47
select select "2025-10-01"
select select "2025-11-01"
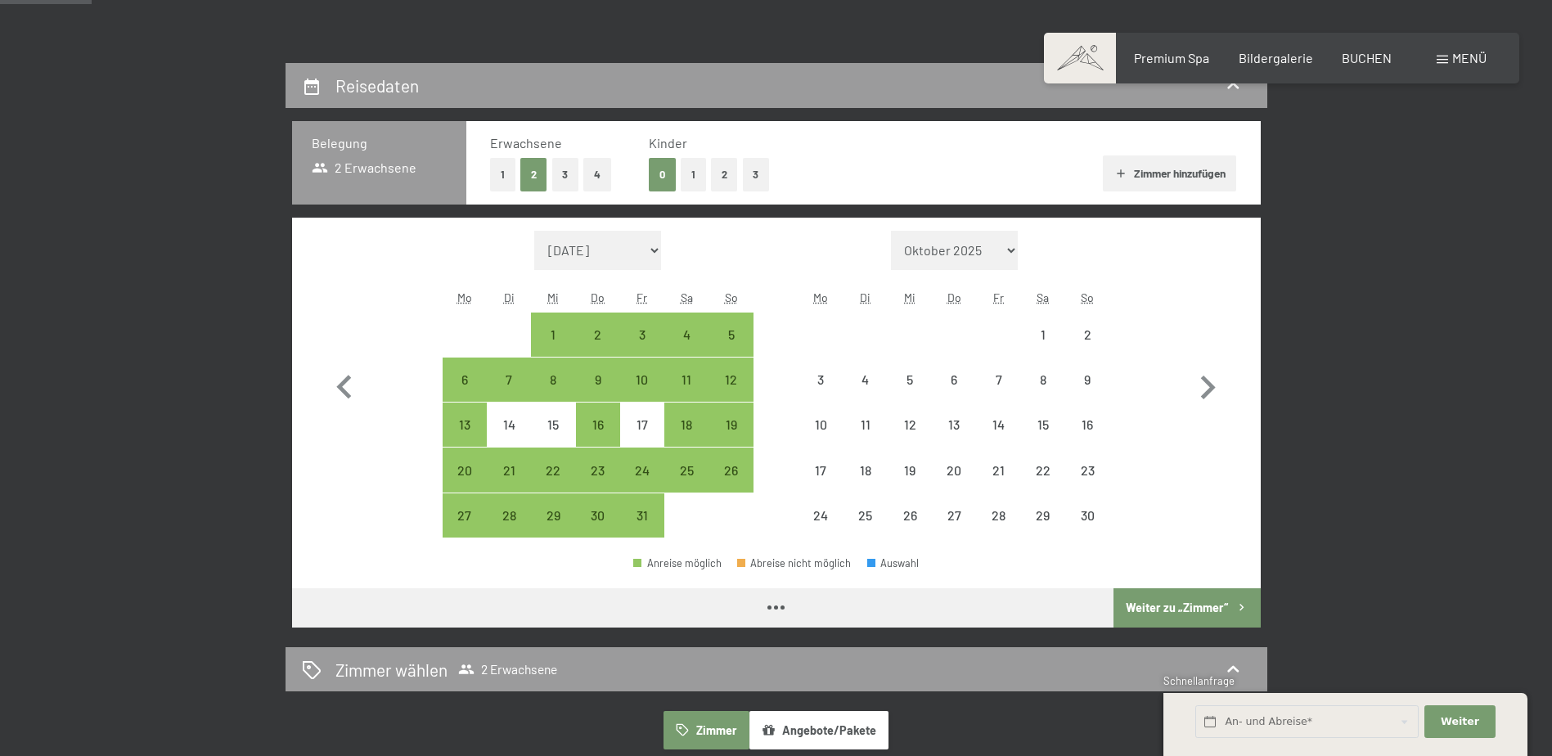
select select "2025-10-01"
select select "2025-11-01"
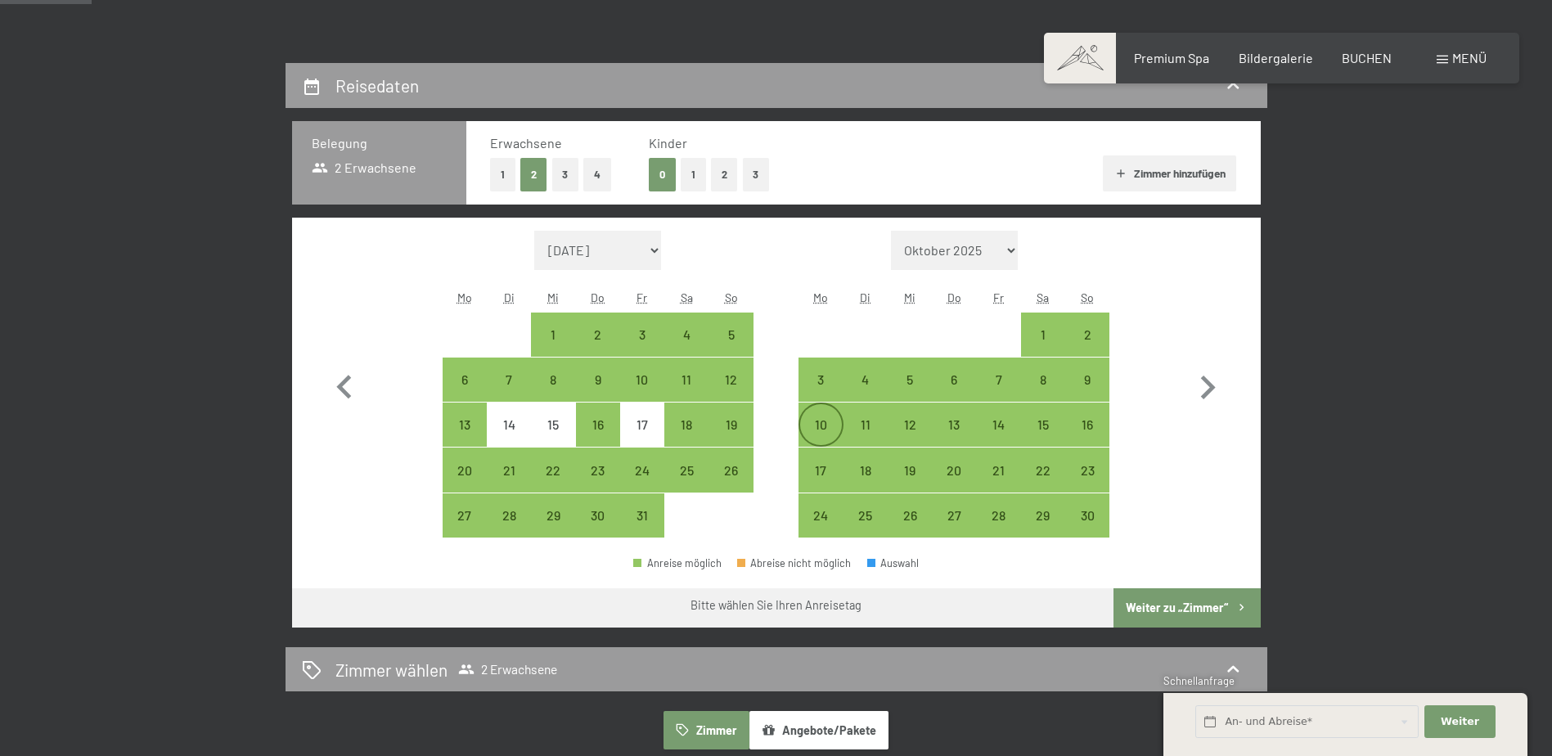
click at [824, 426] on div "10" at bounding box center [820, 438] width 41 height 41
select select "2025-10-01"
select select "2025-11-01"
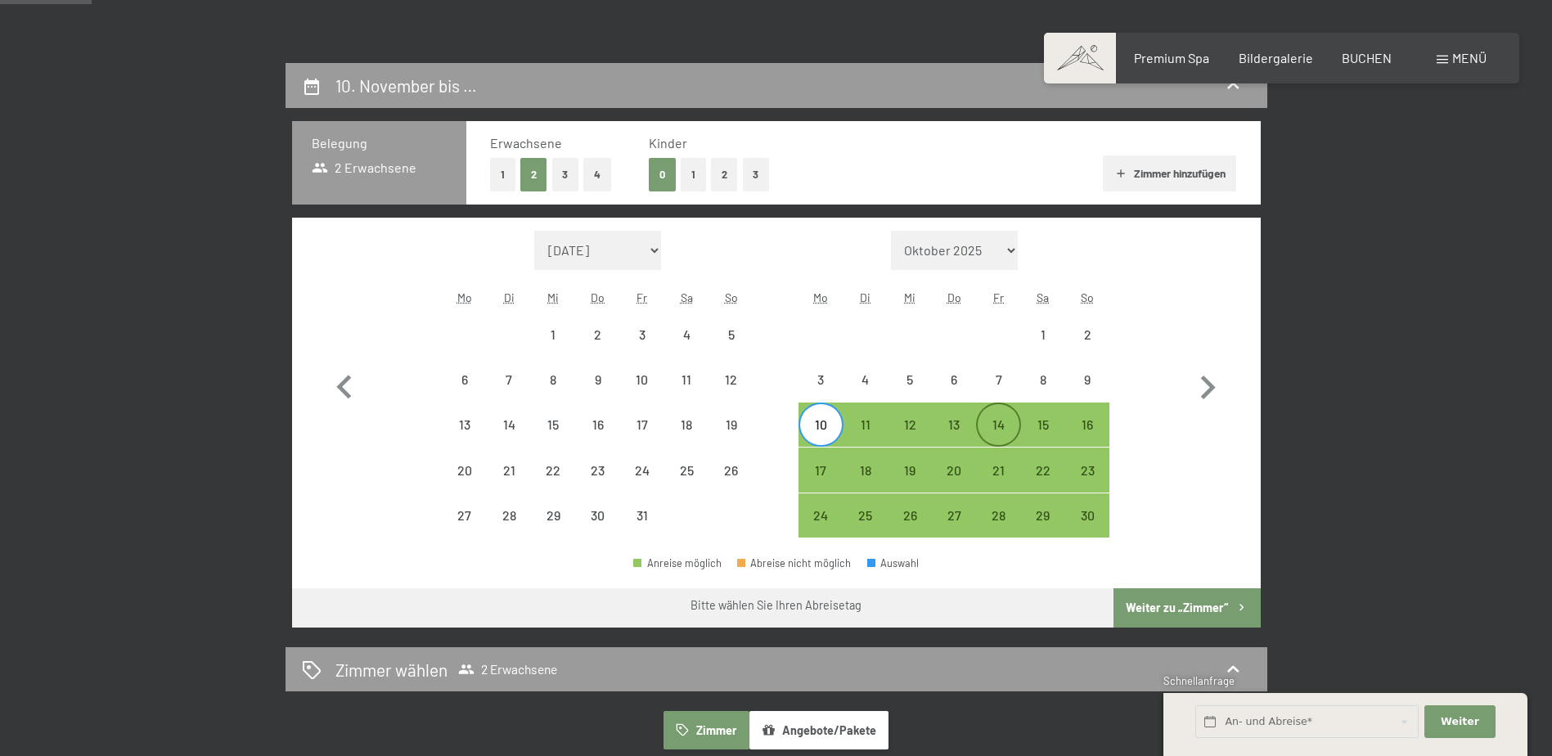
click at [1003, 424] on div "14" at bounding box center [998, 438] width 41 height 41
select select "2025-10-01"
select select "2025-11-01"
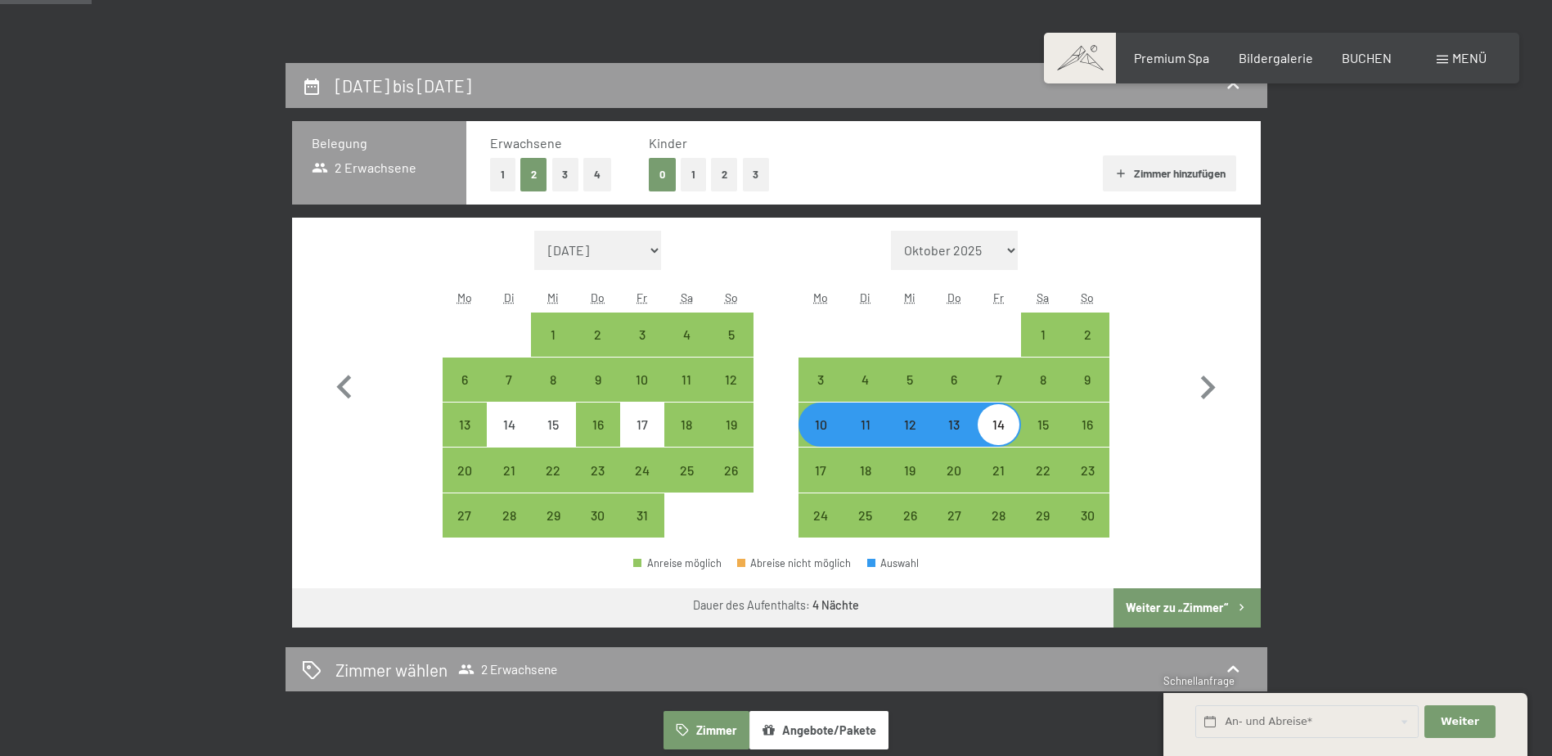
click at [1186, 603] on button "Weiter zu „Zimmer“" at bounding box center [1186, 607] width 146 height 39
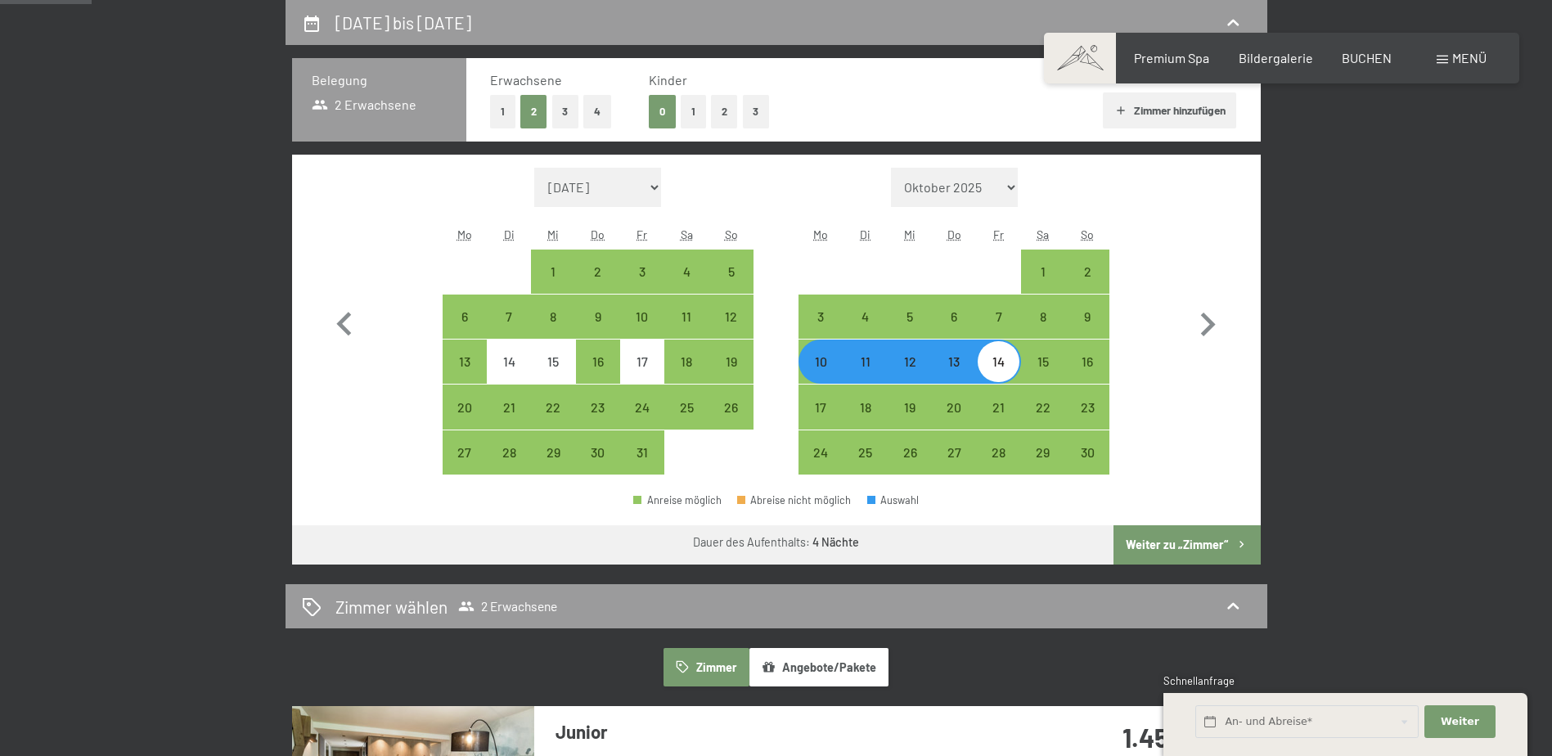
select select "2025-10-01"
select select "2025-11-01"
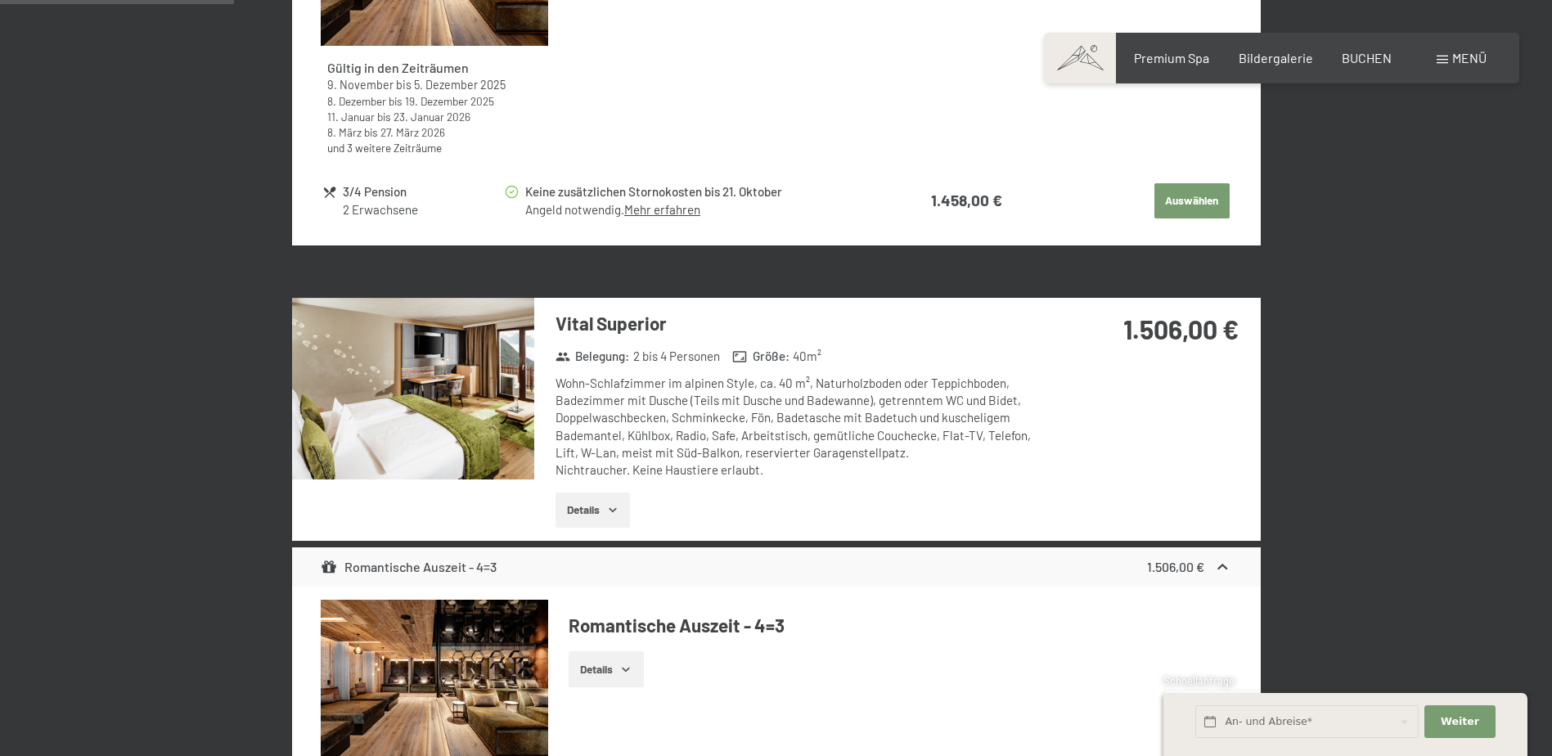
scroll to position [963, 0]
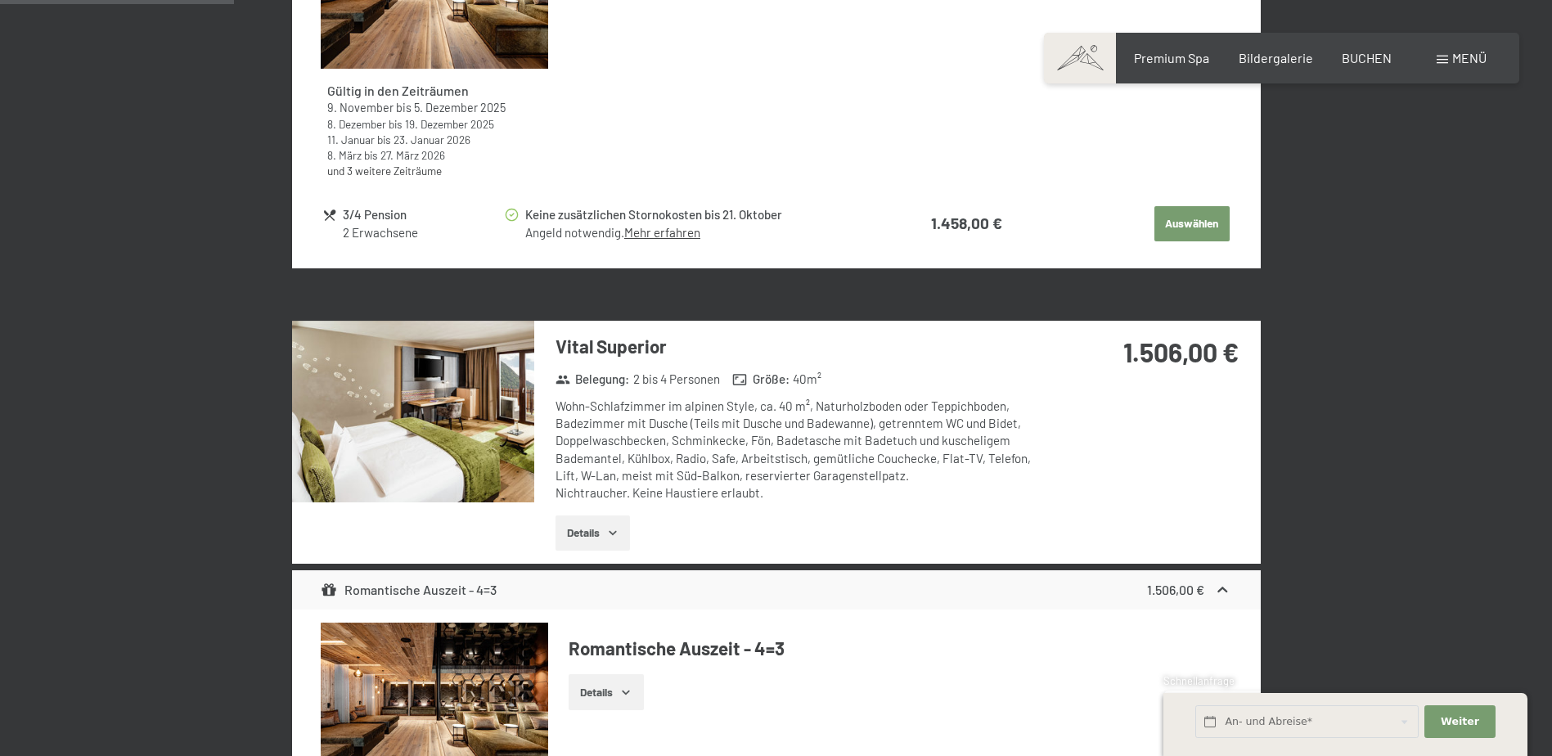
click at [452, 393] on img at bounding box center [413, 412] width 242 height 182
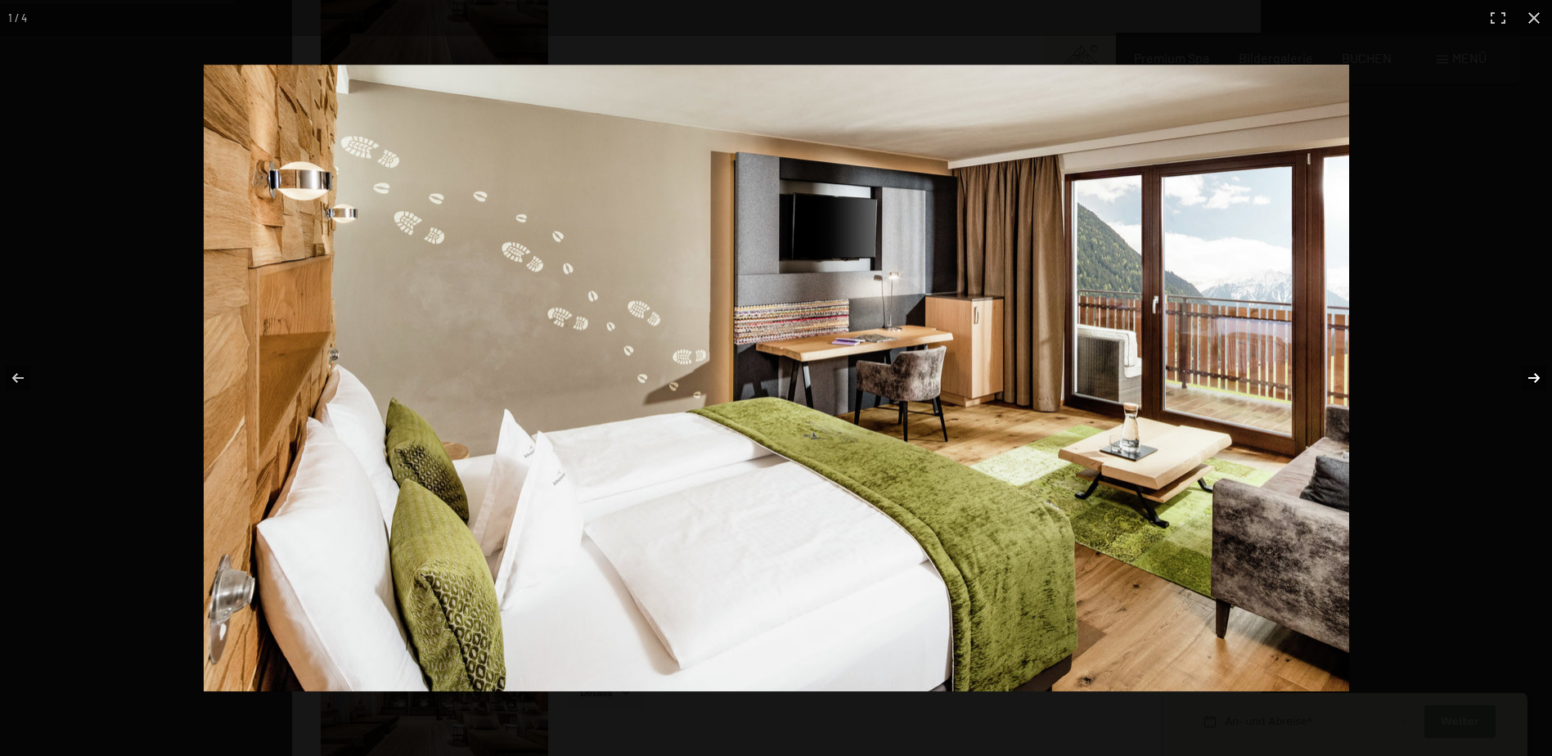
click at [1532, 377] on button "button" at bounding box center [1523, 378] width 57 height 82
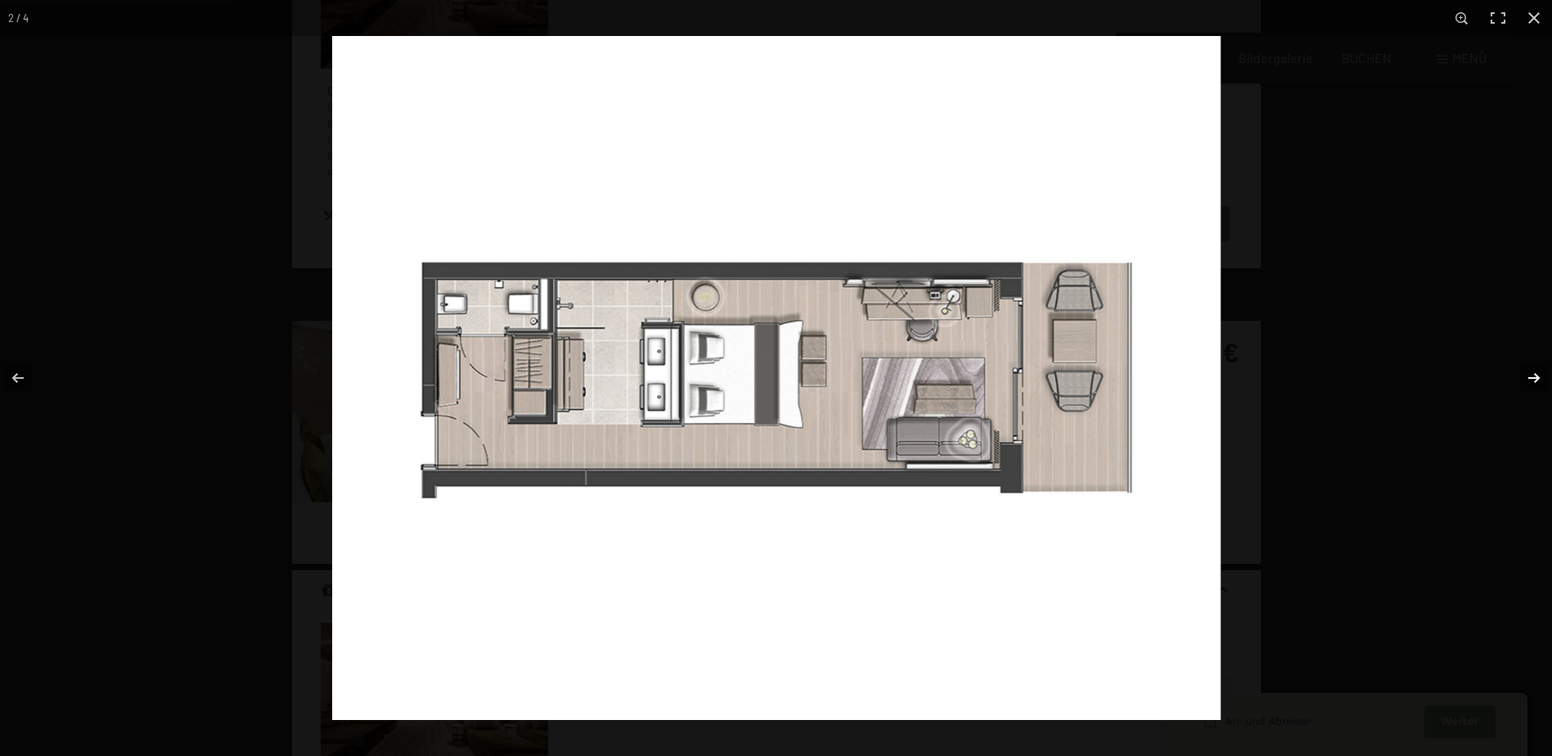
click at [1532, 377] on button "button" at bounding box center [1523, 378] width 57 height 82
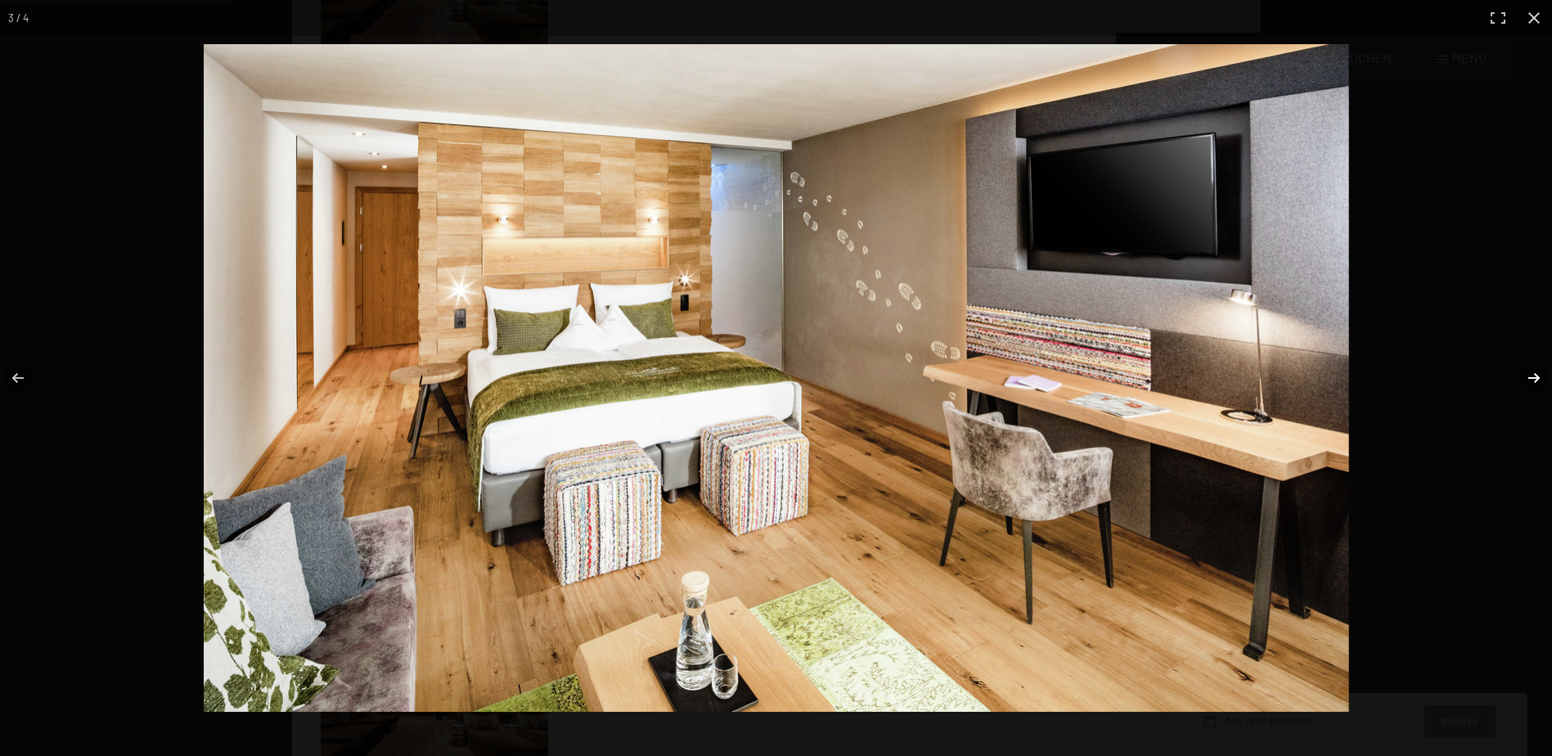
click at [1532, 377] on button "button" at bounding box center [1523, 378] width 57 height 82
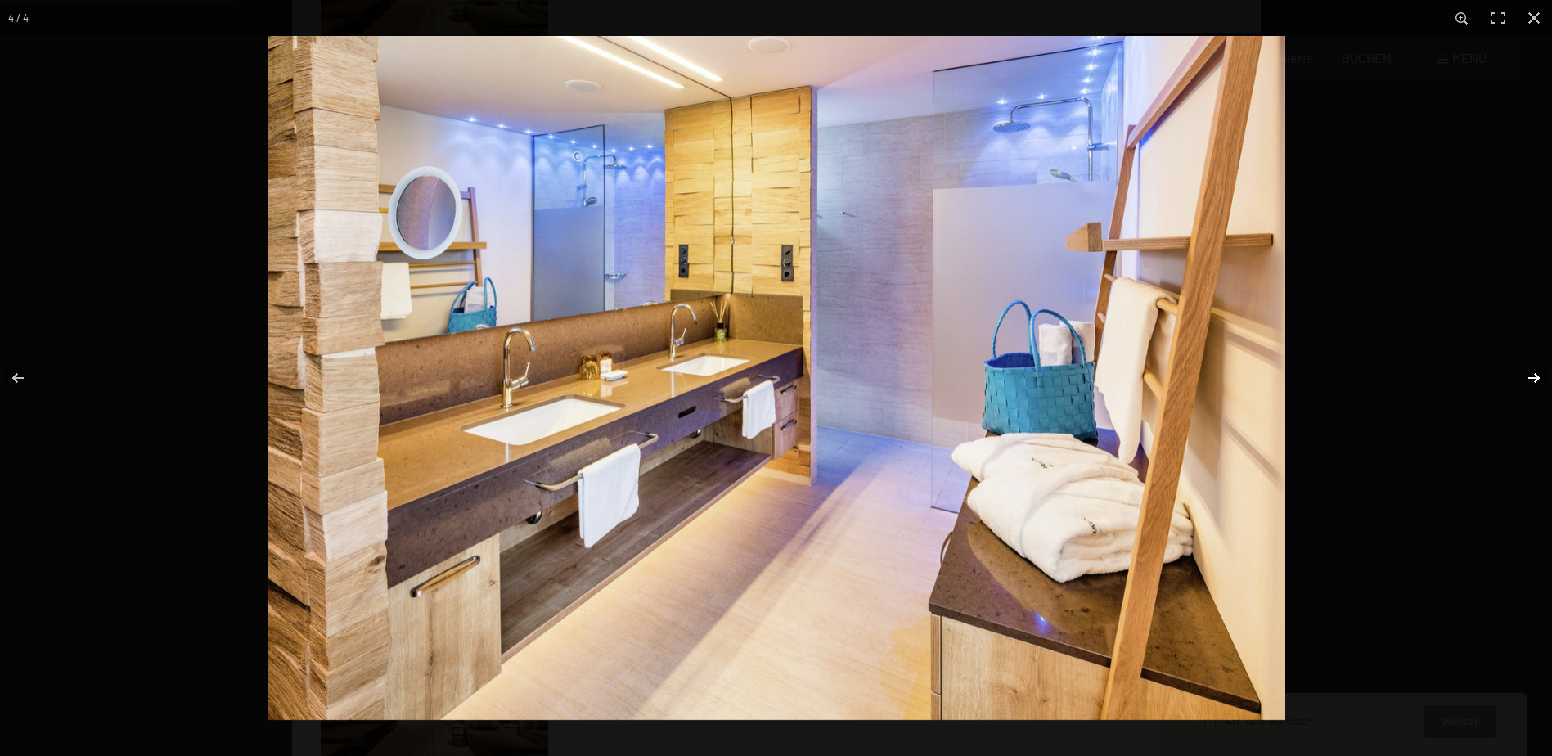
click at [1532, 377] on button "button" at bounding box center [1523, 378] width 57 height 82
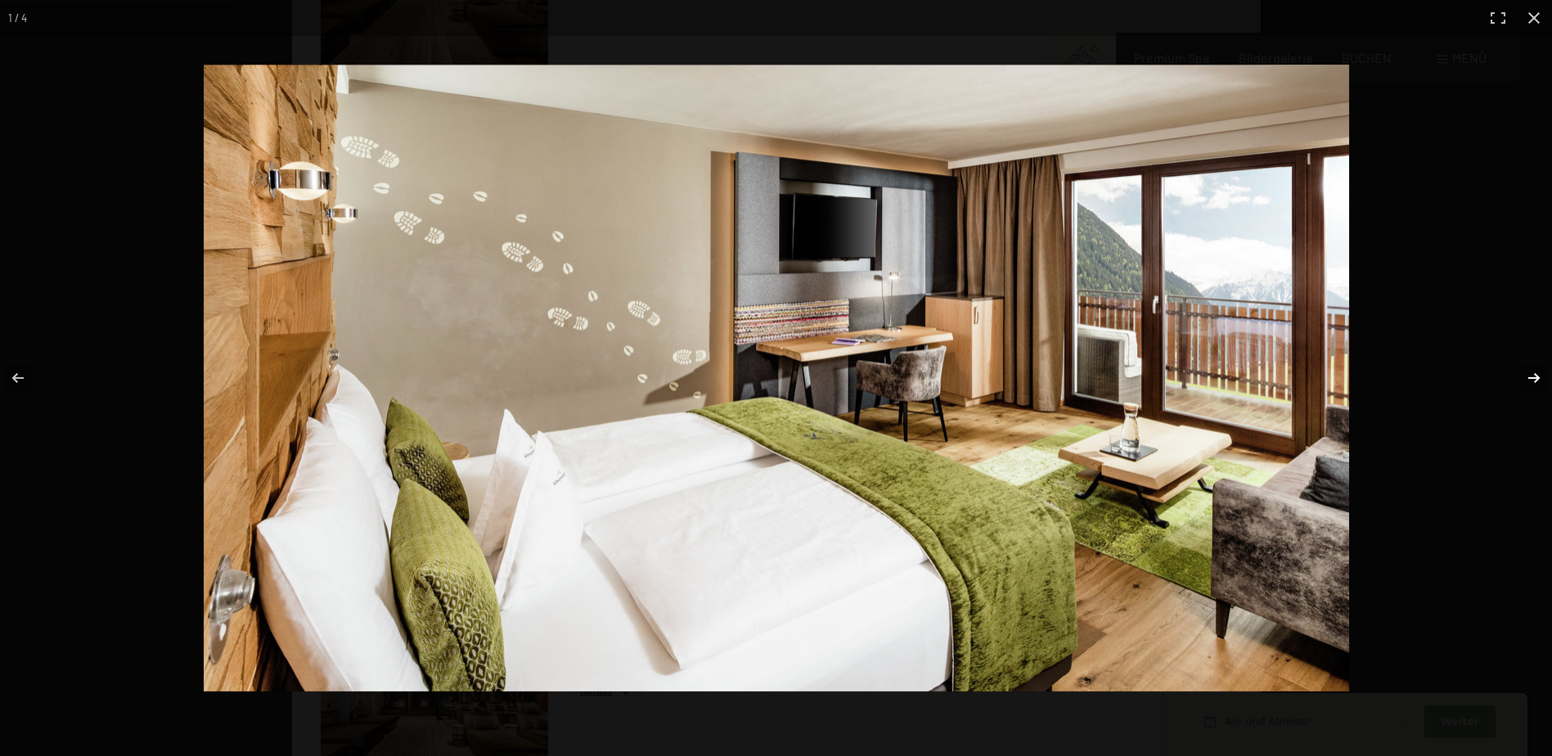
click at [1532, 377] on button "button" at bounding box center [1523, 378] width 57 height 82
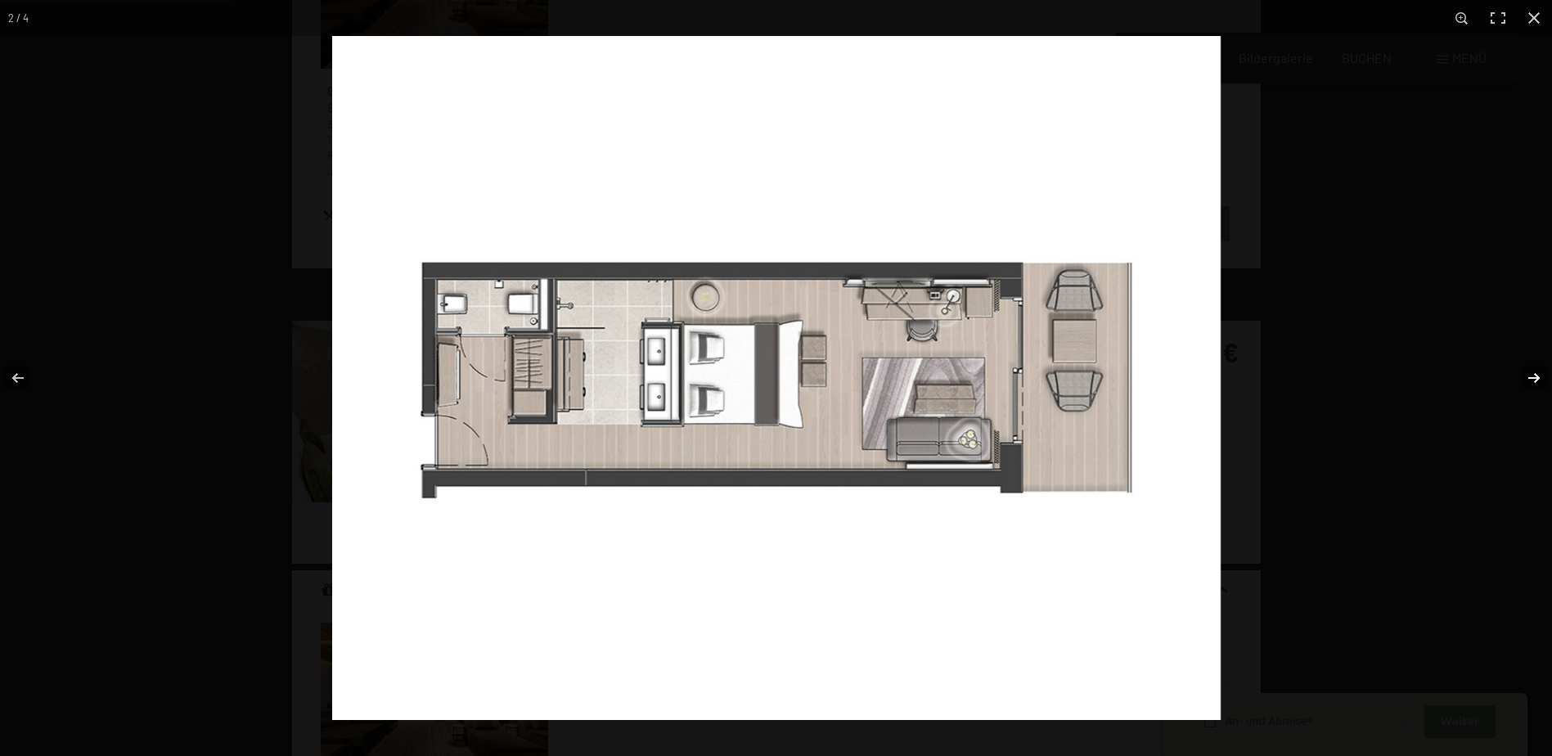
click at [1532, 377] on button "button" at bounding box center [1523, 378] width 57 height 82
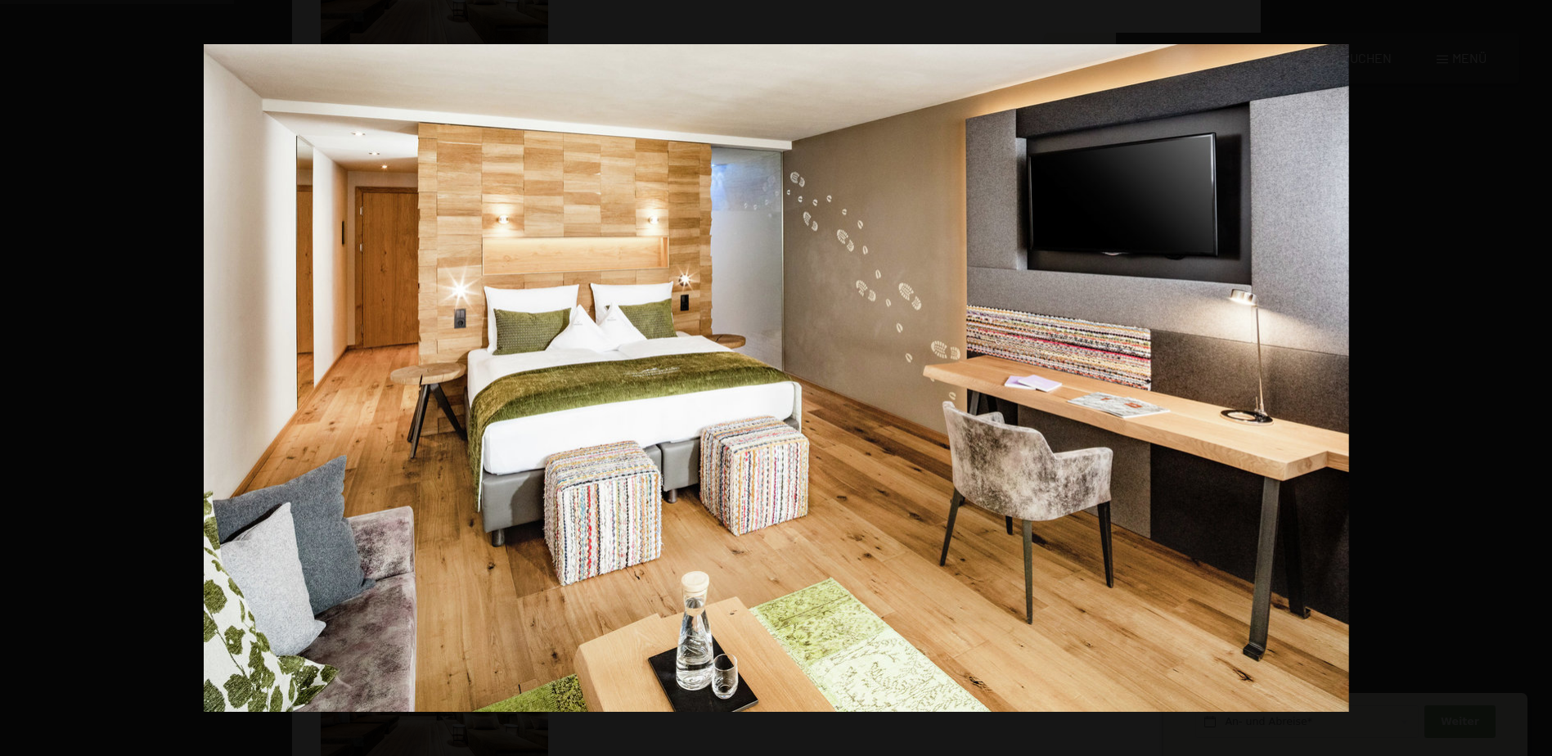
click at [1532, 377] on button "button" at bounding box center [1523, 378] width 57 height 82
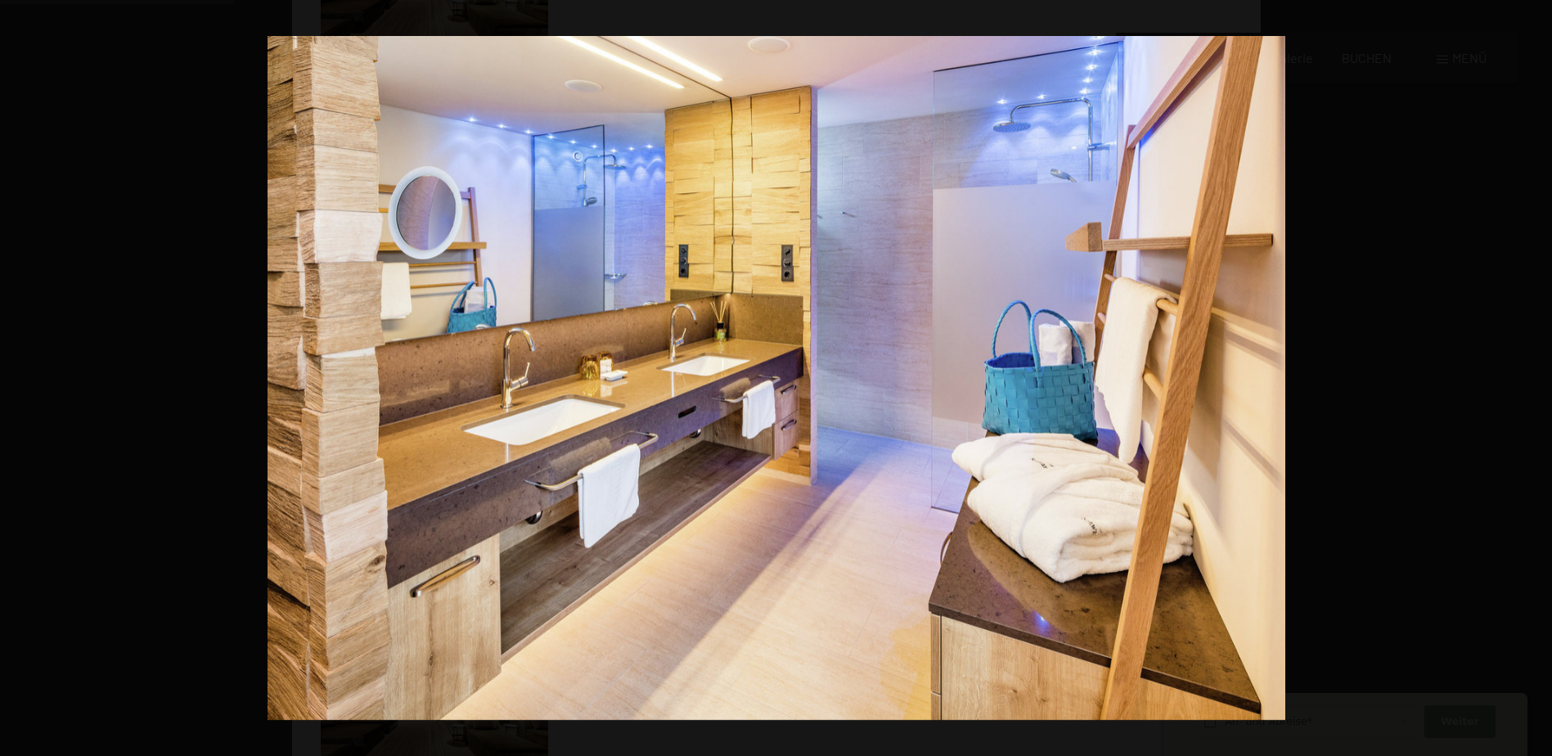
click at [1532, 377] on button "button" at bounding box center [1523, 378] width 57 height 82
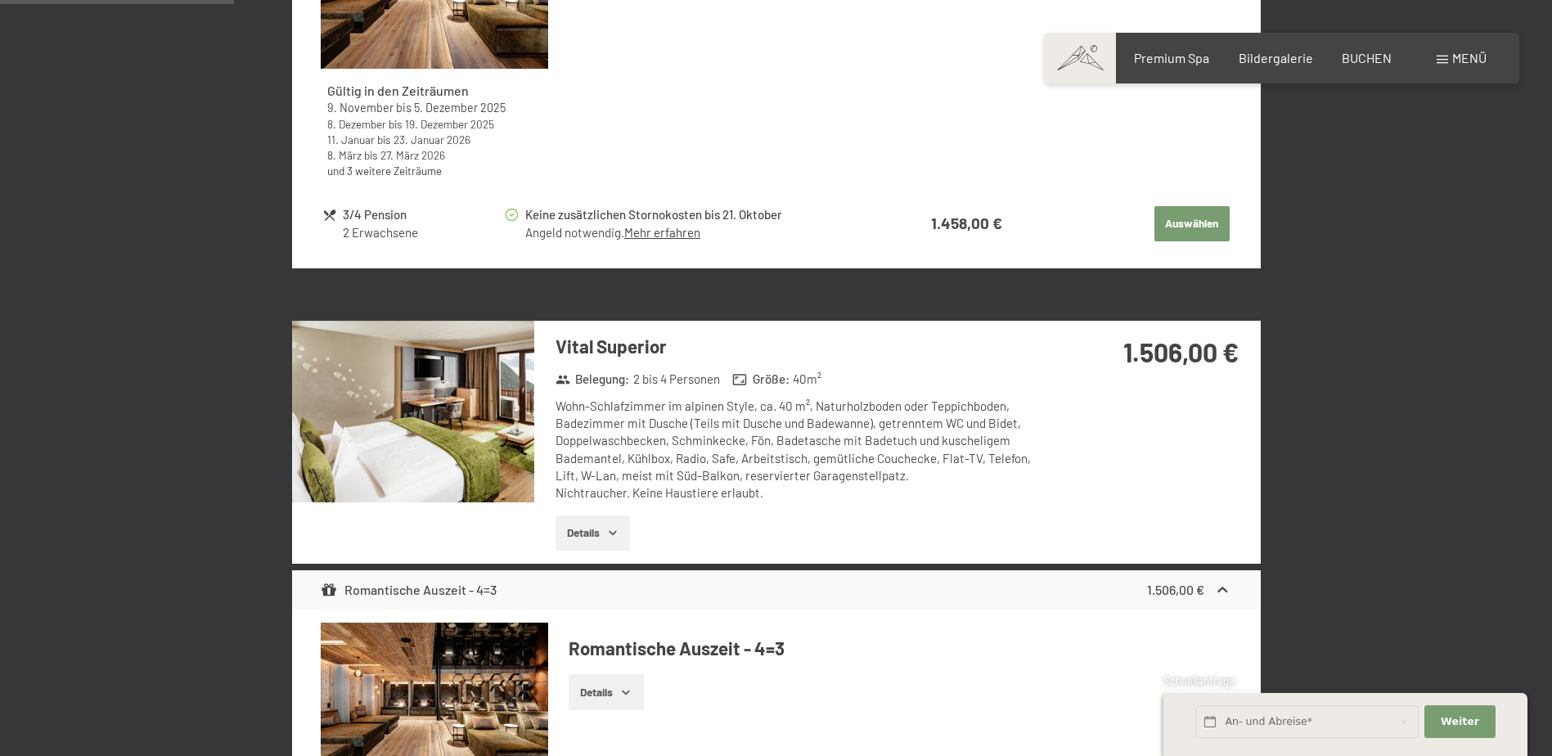
click at [0, 0] on button "button" at bounding box center [0, 0] width 0 height 0
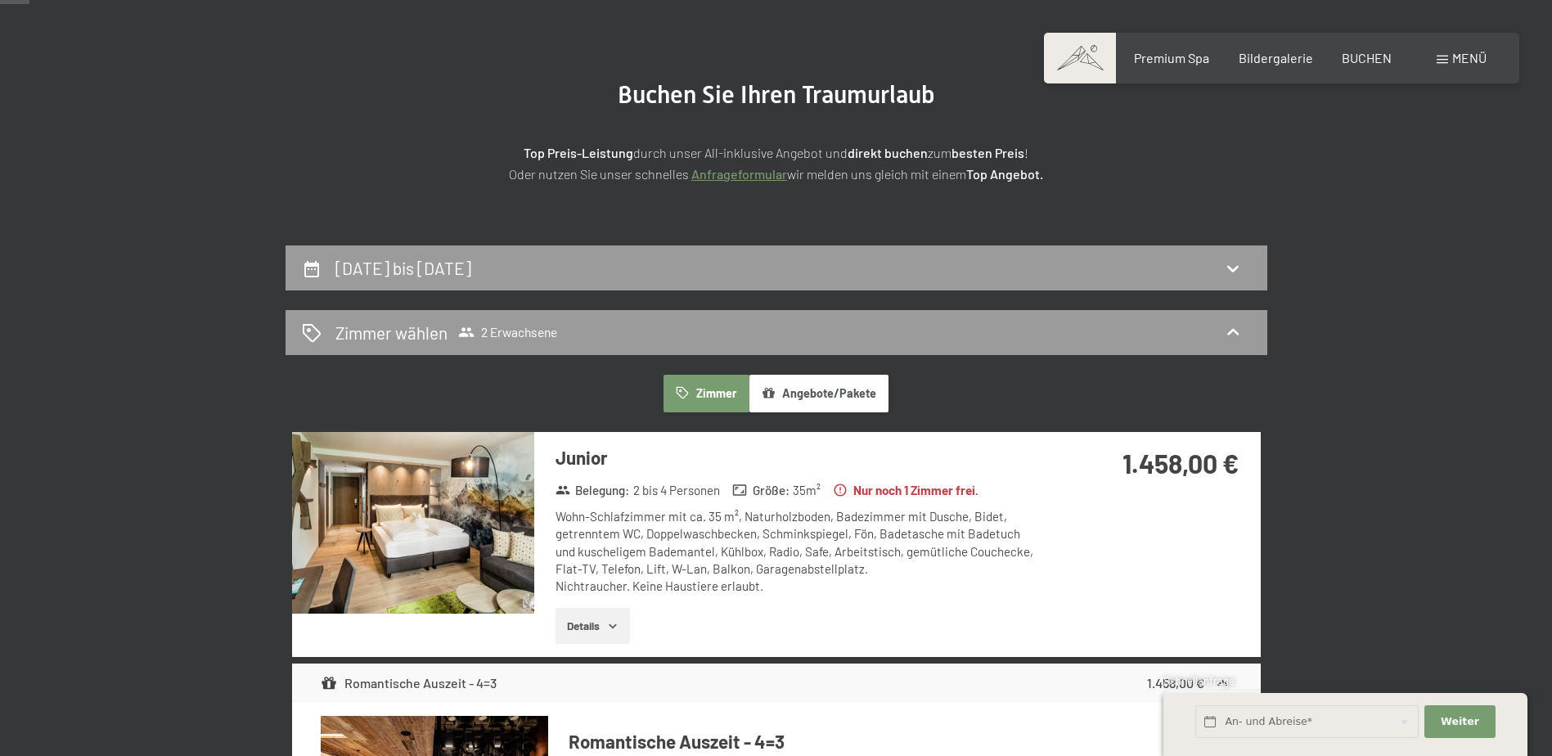
scroll to position [0, 0]
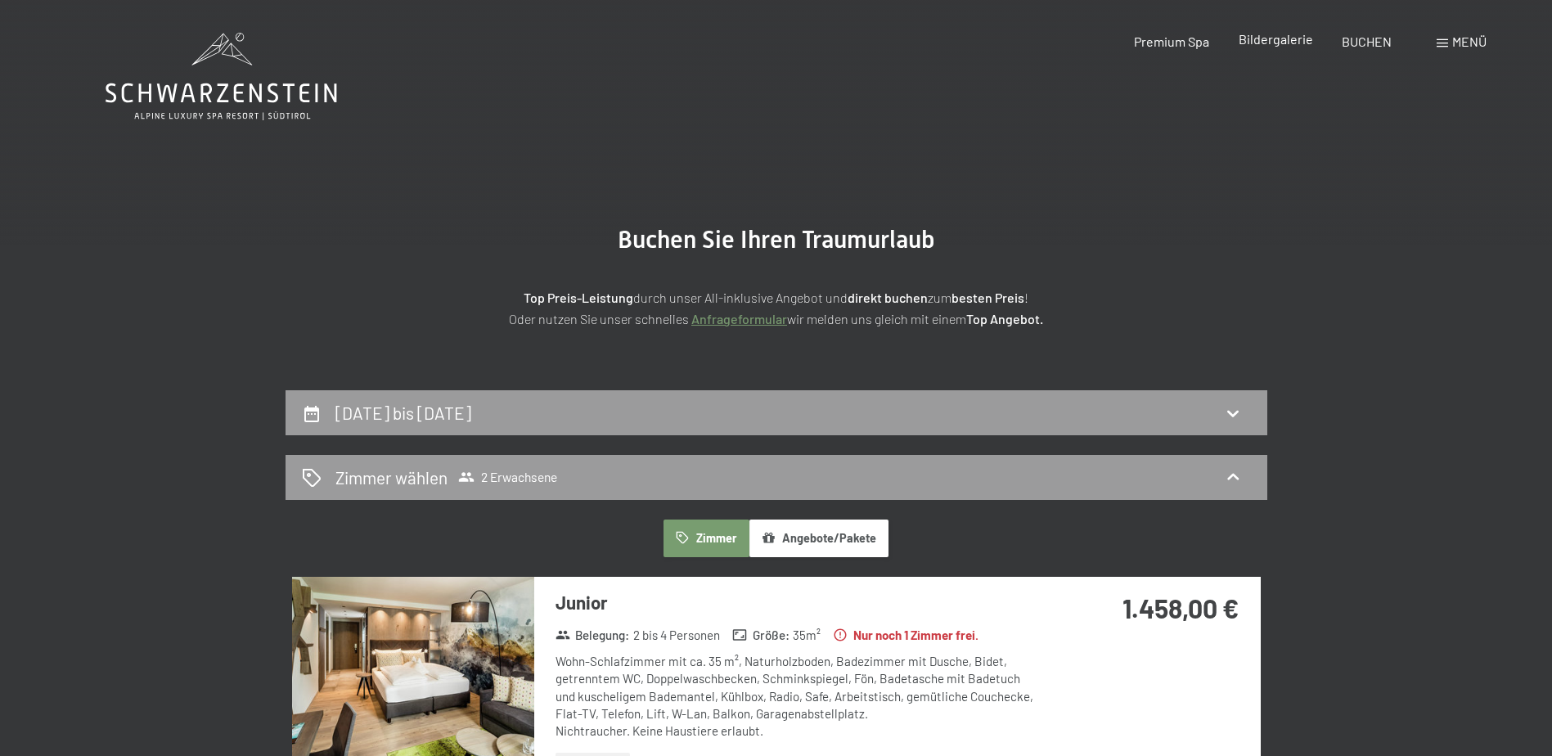
click at [1270, 40] on span "Bildergalerie" at bounding box center [1276, 39] width 74 height 16
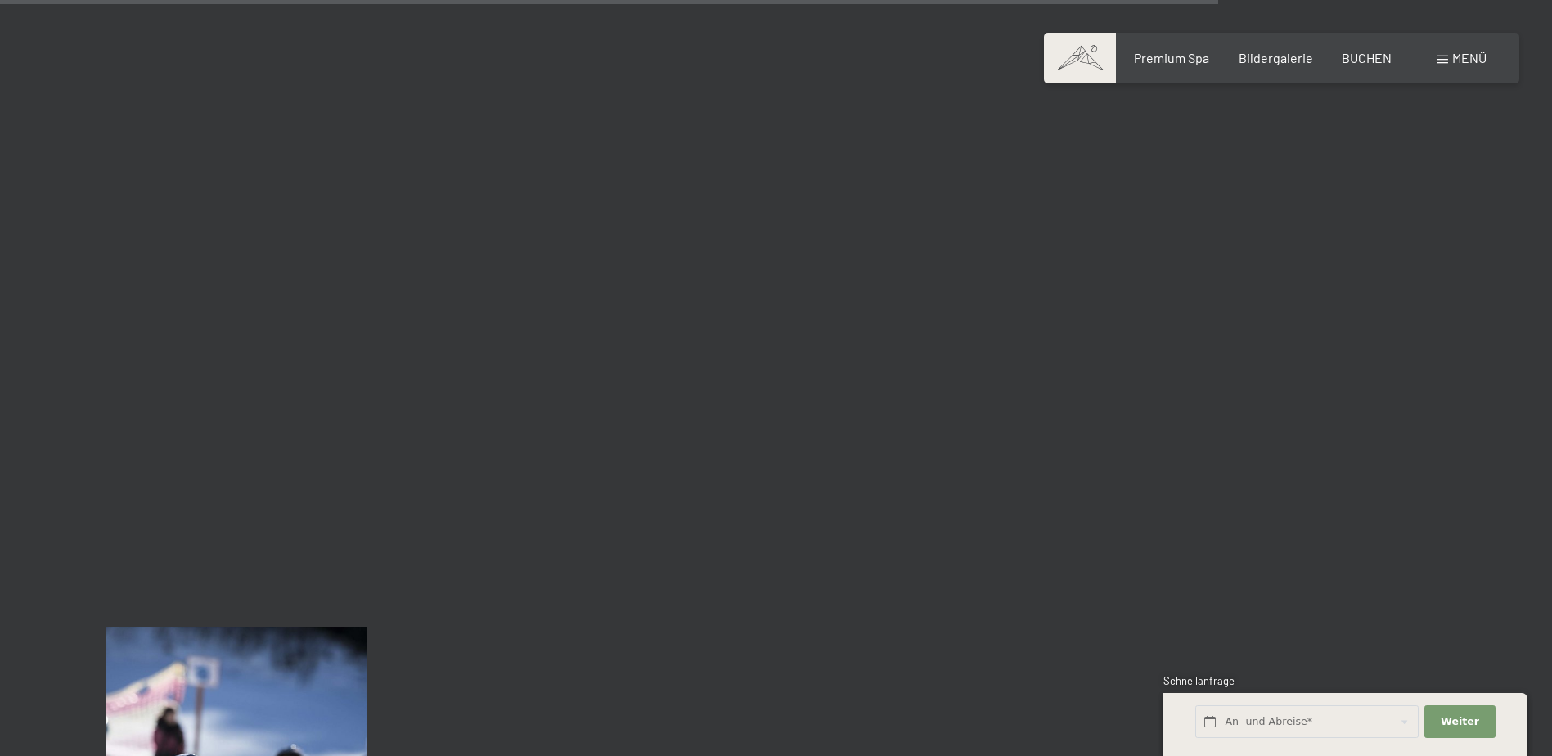
scroll to position [16197, 0]
